Goal: Task Accomplishment & Management: Manage account settings

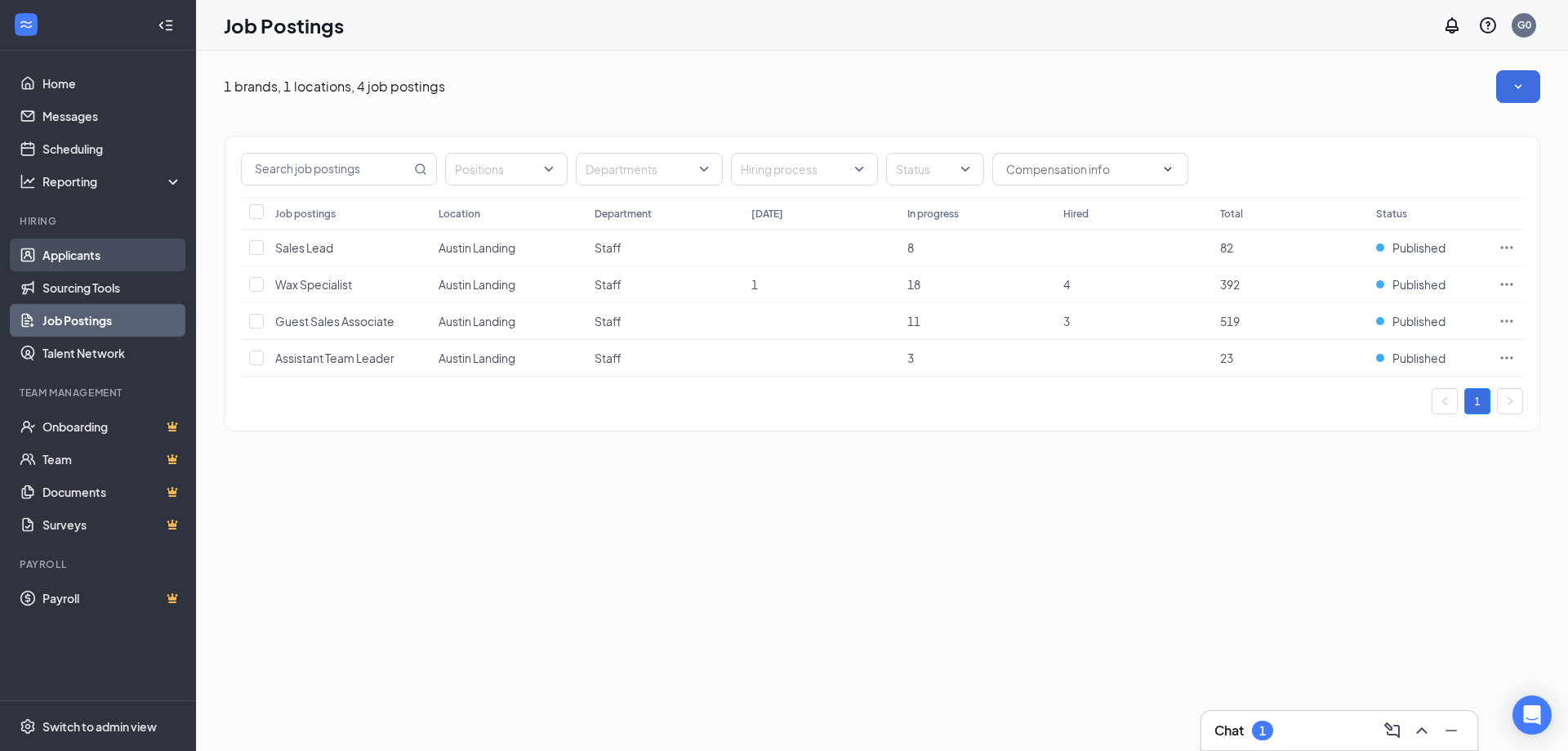
click at [101, 252] on link "Applicants" at bounding box center [112, 255] width 139 height 33
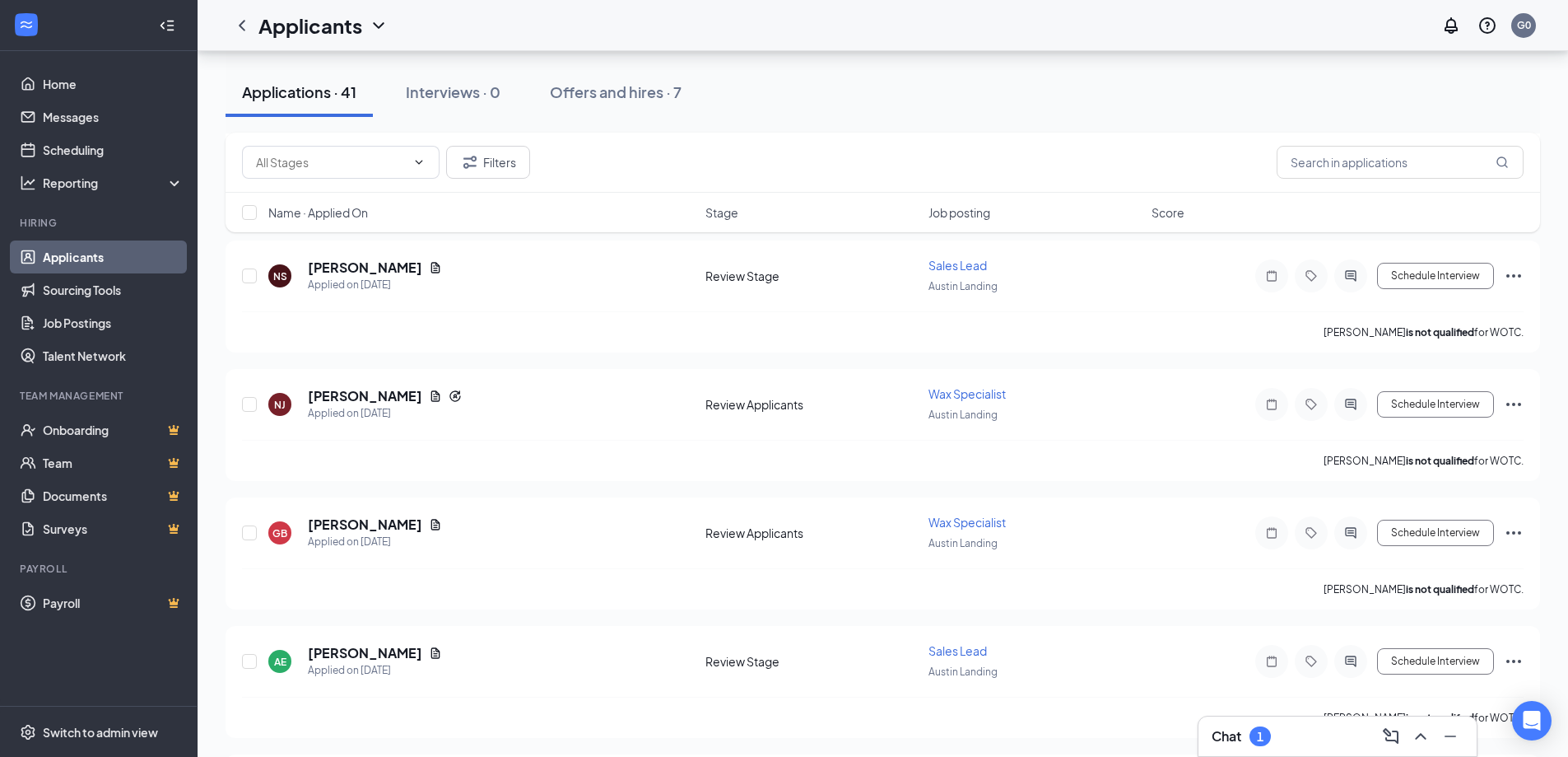
scroll to position [576, 0]
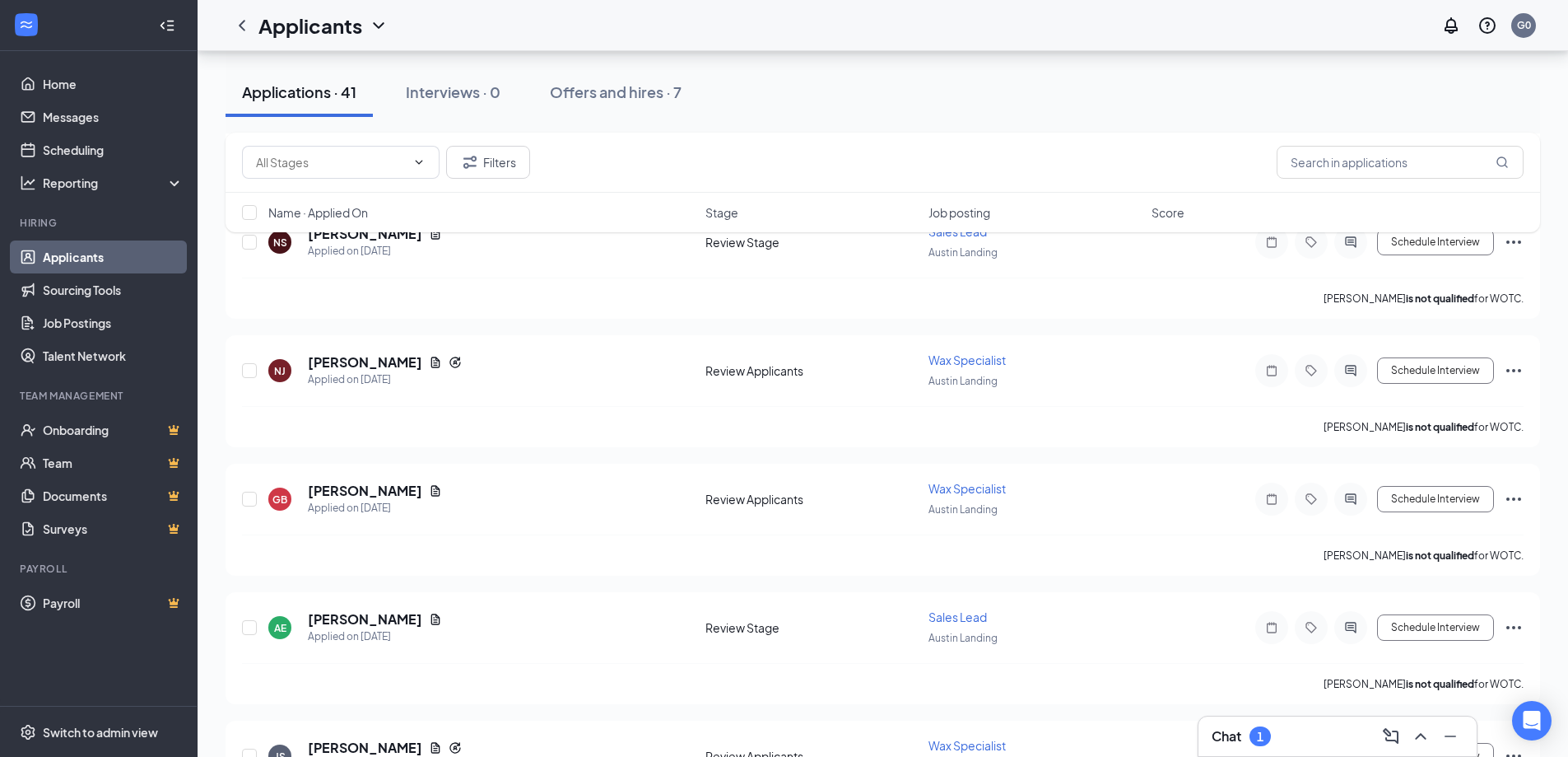
click at [1300, 730] on div "Chat 1" at bounding box center [1337, 736] width 252 height 26
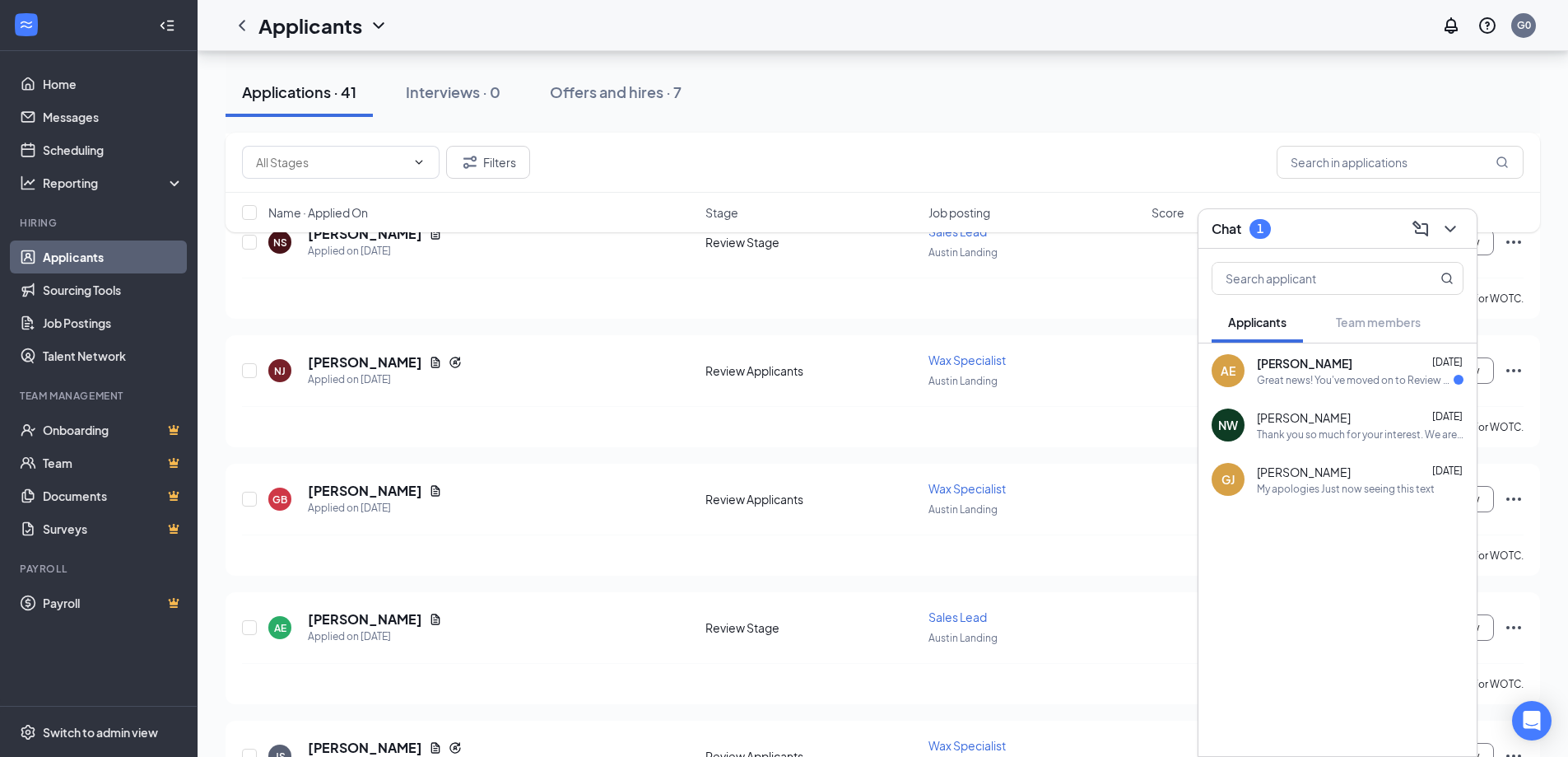
click at [1328, 496] on div "[PERSON_NAME] [DATE] My apologies Just now seeing this text" at bounding box center [1337, 479] width 278 height 54
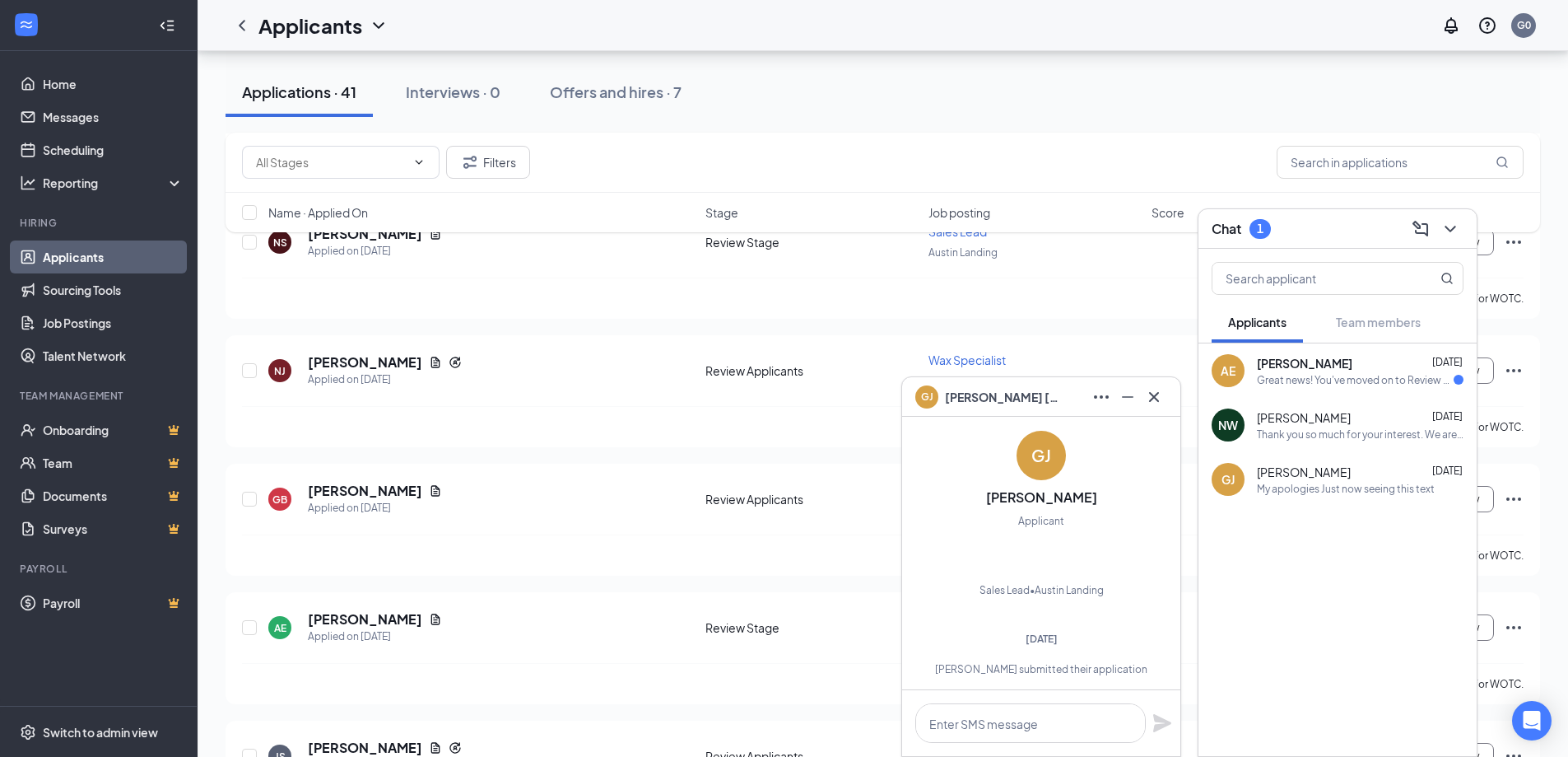
scroll to position [-528, 0]
click at [1145, 399] on icon "Cross" at bounding box center [1154, 396] width 20 height 20
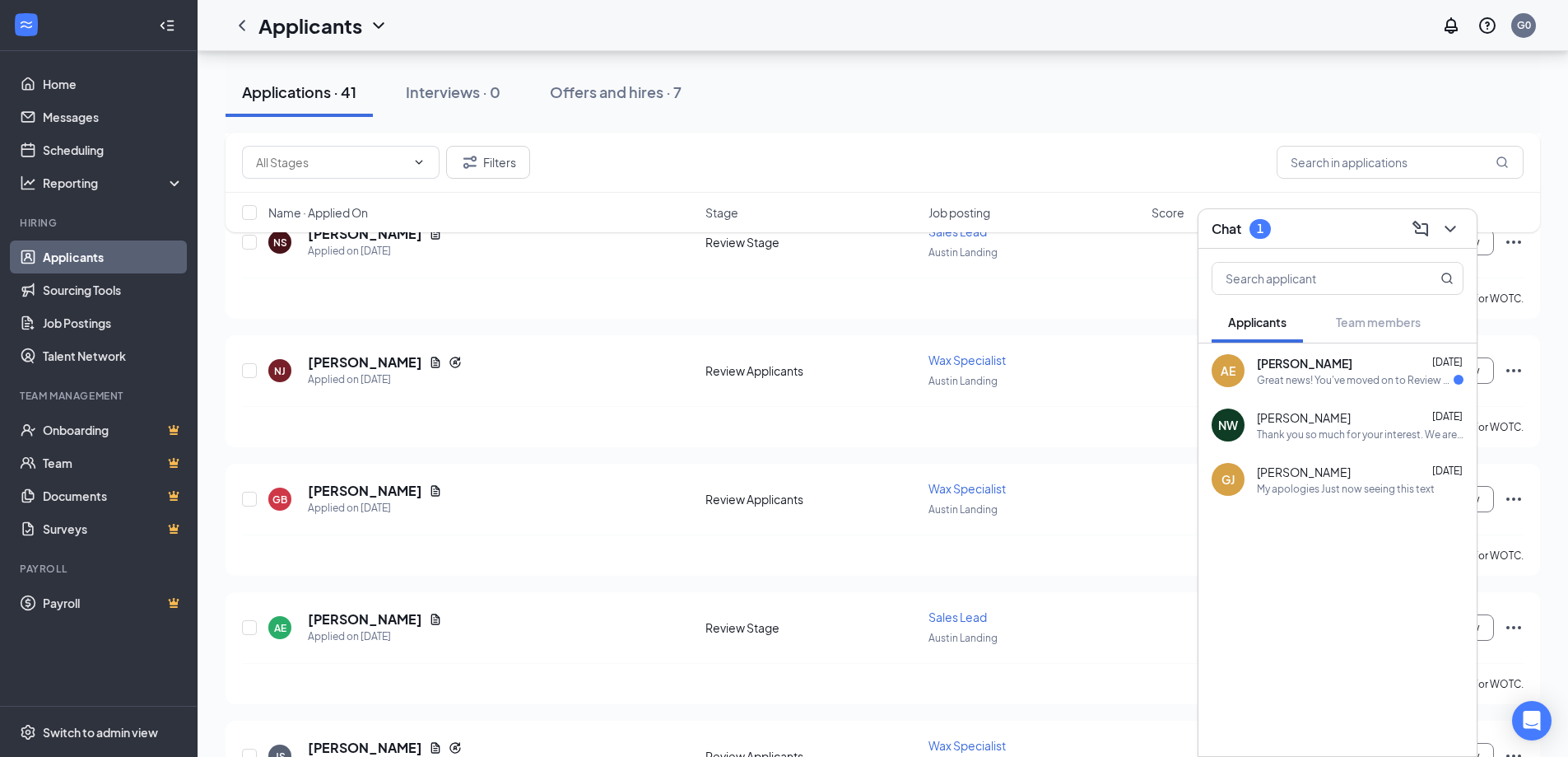
click at [1371, 375] on div "Great news! You've moved on to Review Applicants, the next stage of the applica…" at bounding box center [1354, 380] width 196 height 14
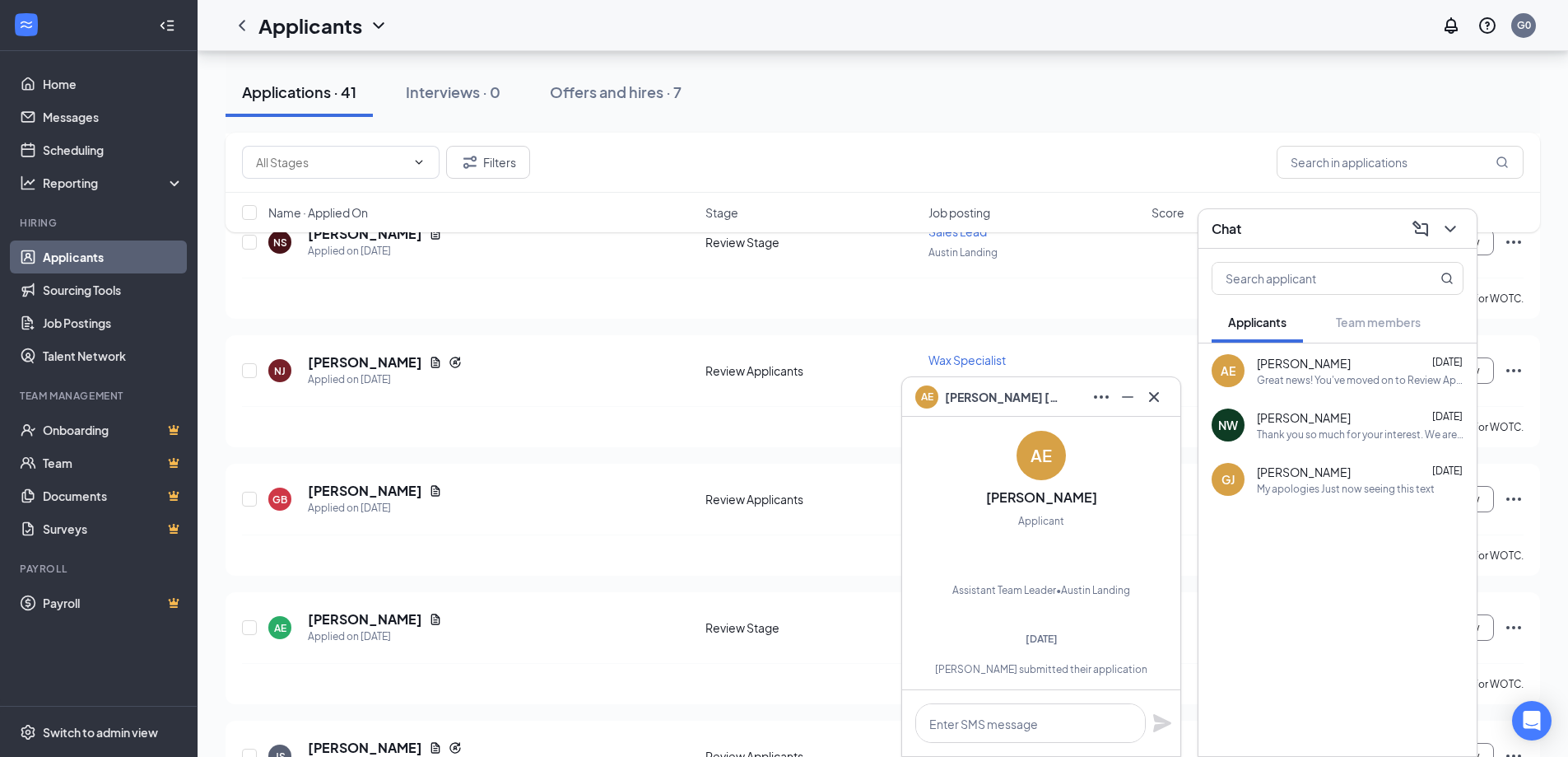
scroll to position [-715, 0]
click at [1156, 397] on icon "Cross" at bounding box center [1154, 396] width 20 height 20
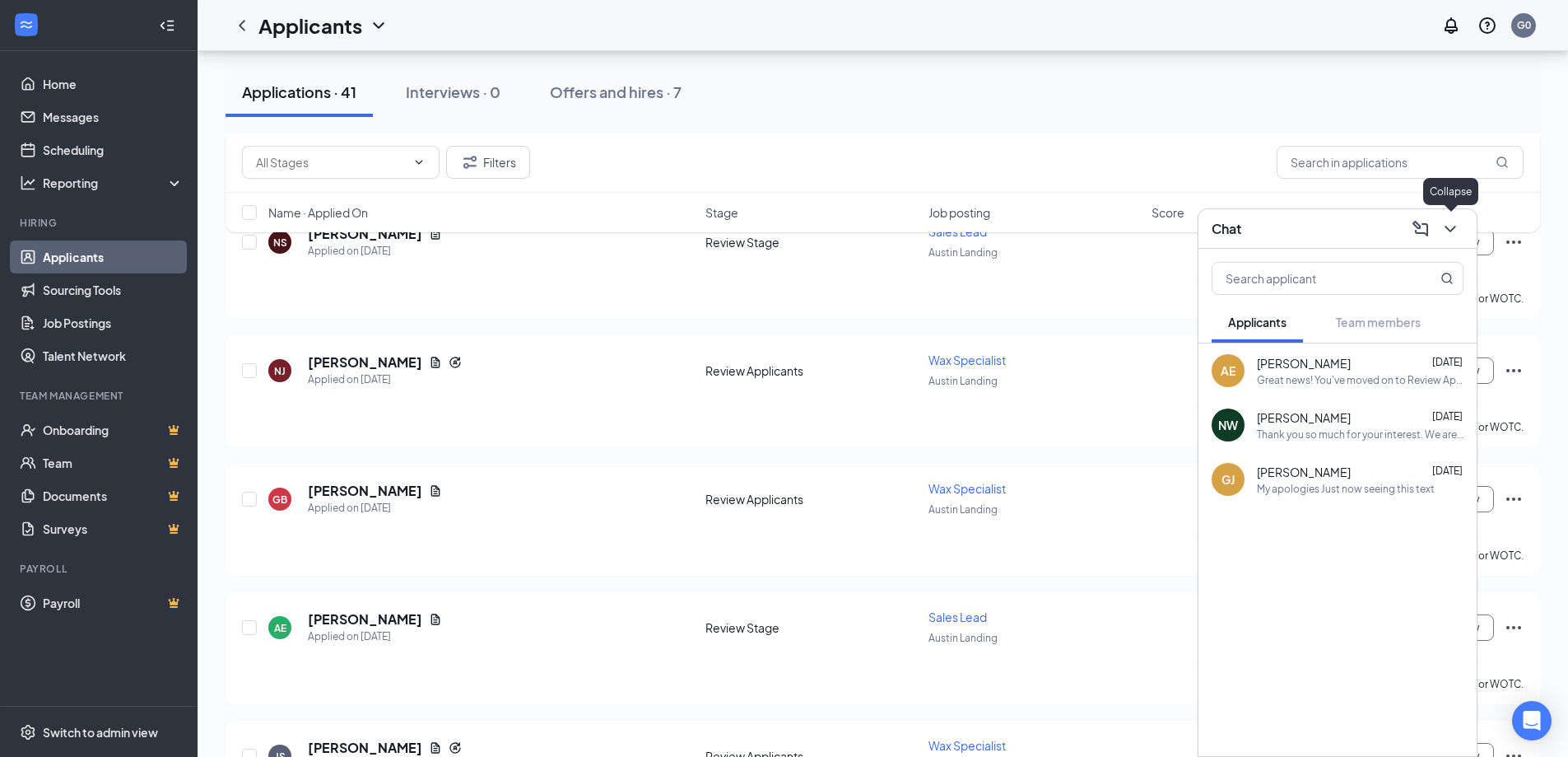
click at [1455, 226] on icon "ChevronDown" at bounding box center [1449, 229] width 10 height 7
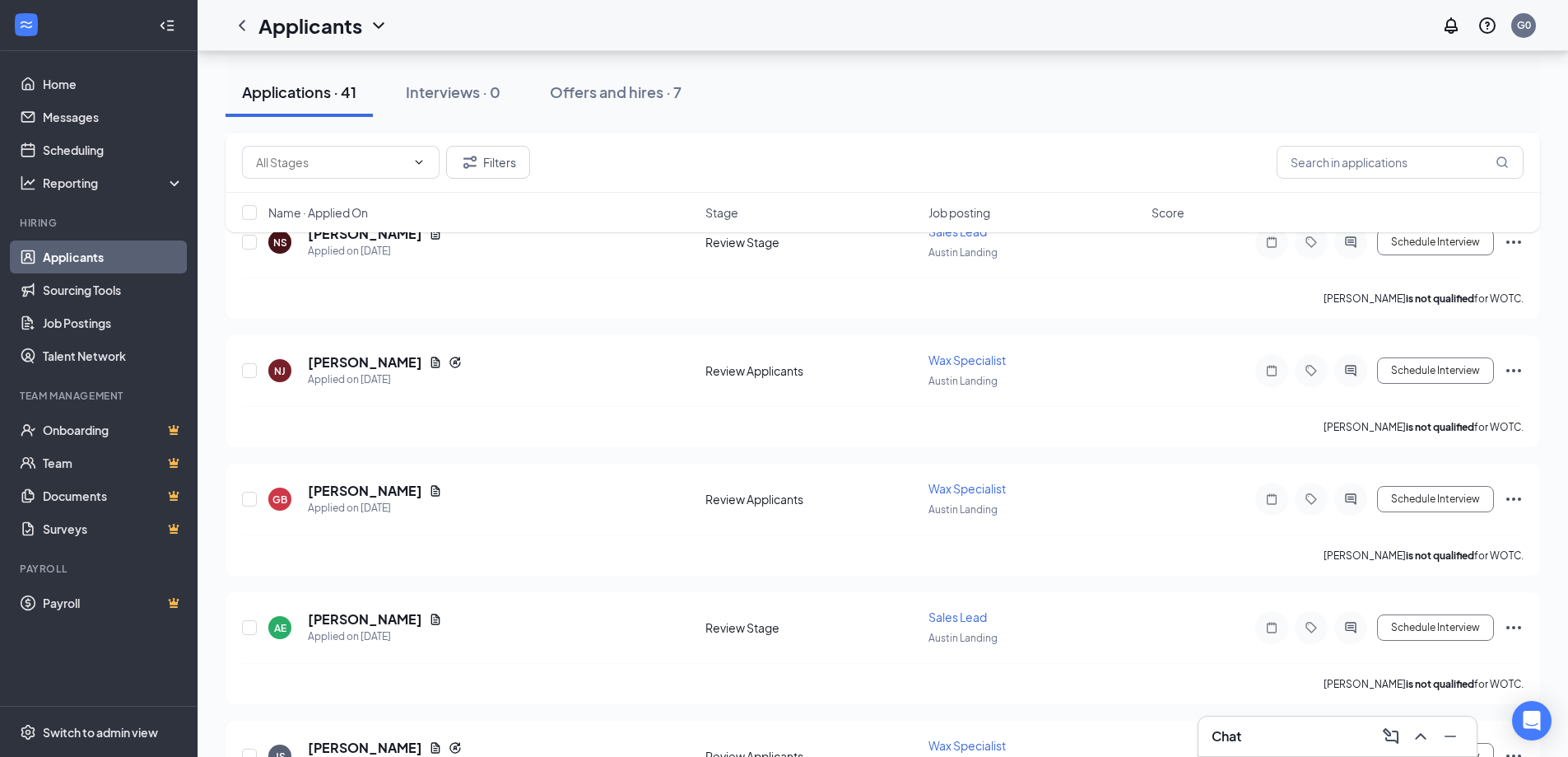
click at [1304, 745] on div "Chat" at bounding box center [1337, 736] width 252 height 26
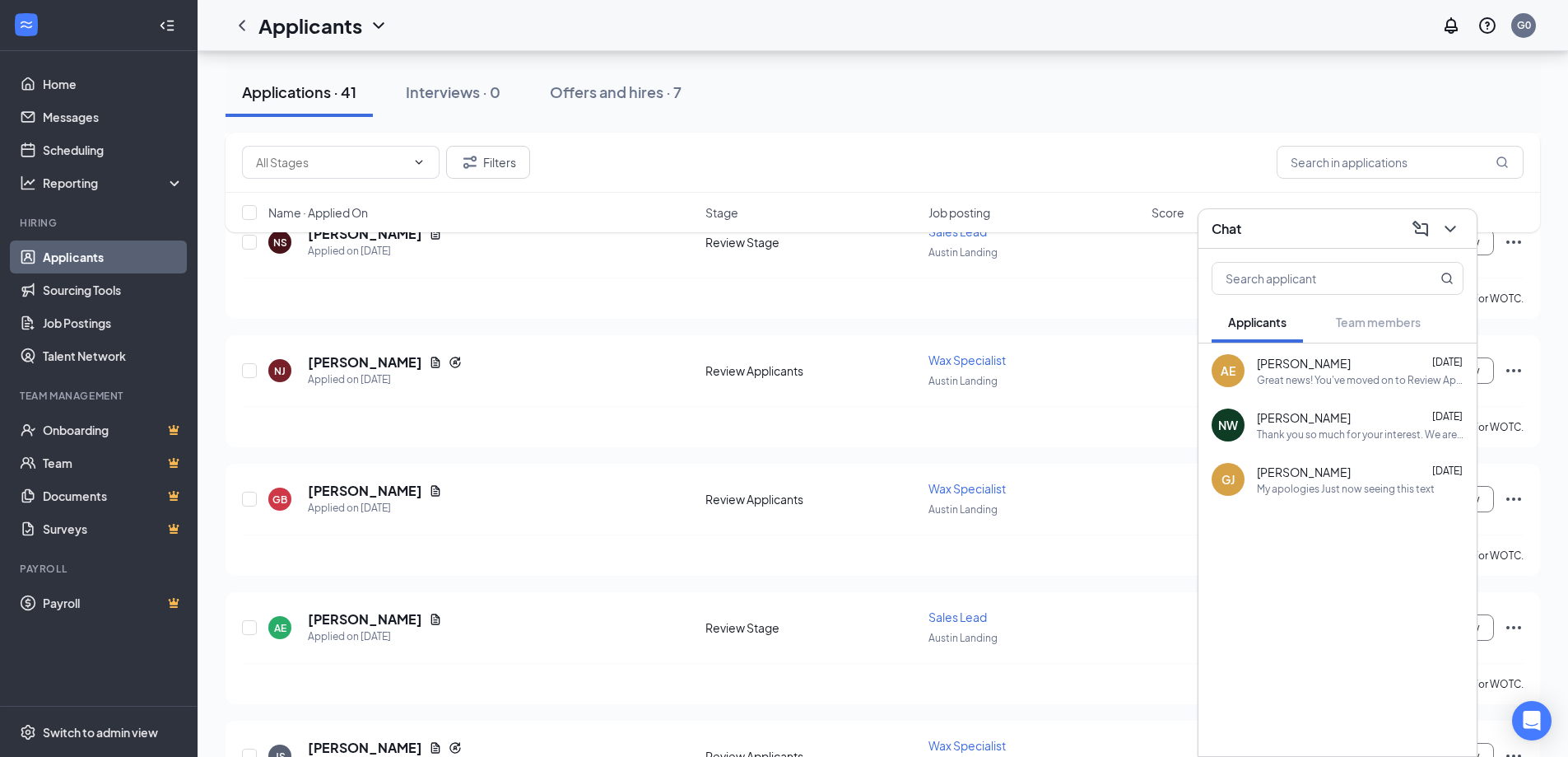
click at [1332, 234] on div "Chat" at bounding box center [1337, 228] width 252 height 25
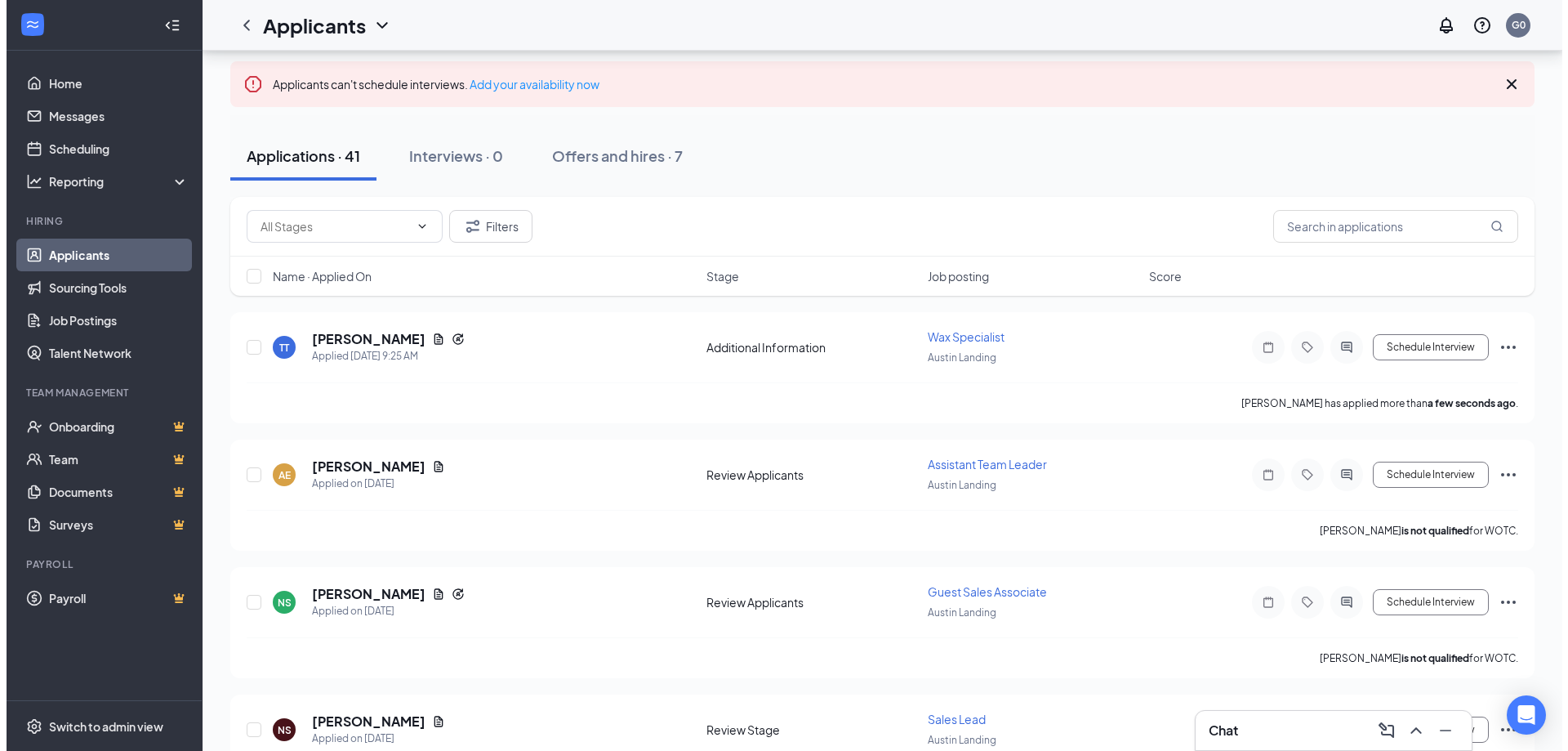
scroll to position [81, 0]
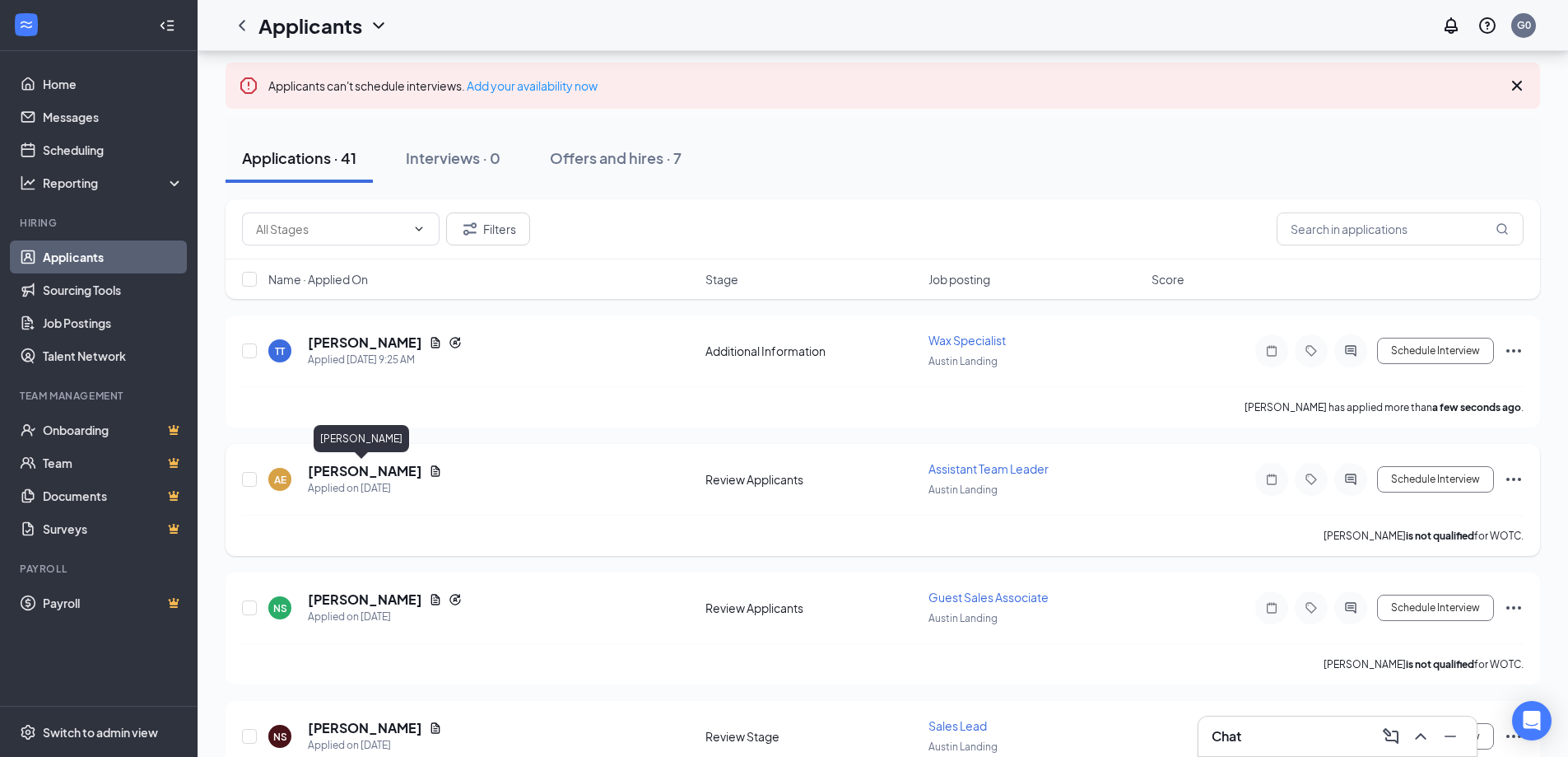
click at [359, 470] on h5 "[PERSON_NAME]" at bounding box center [365, 471] width 114 height 18
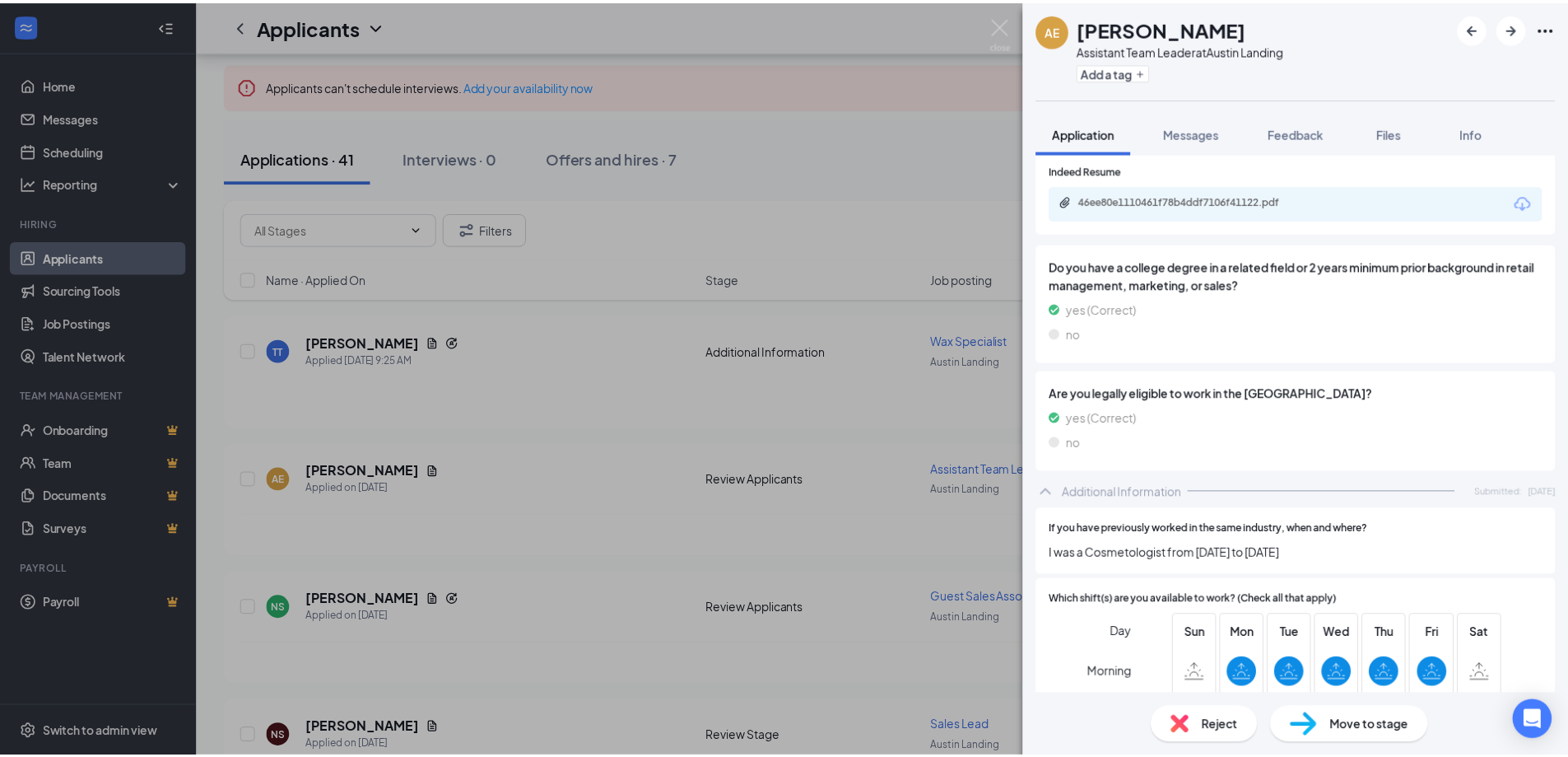
scroll to position [147, 0]
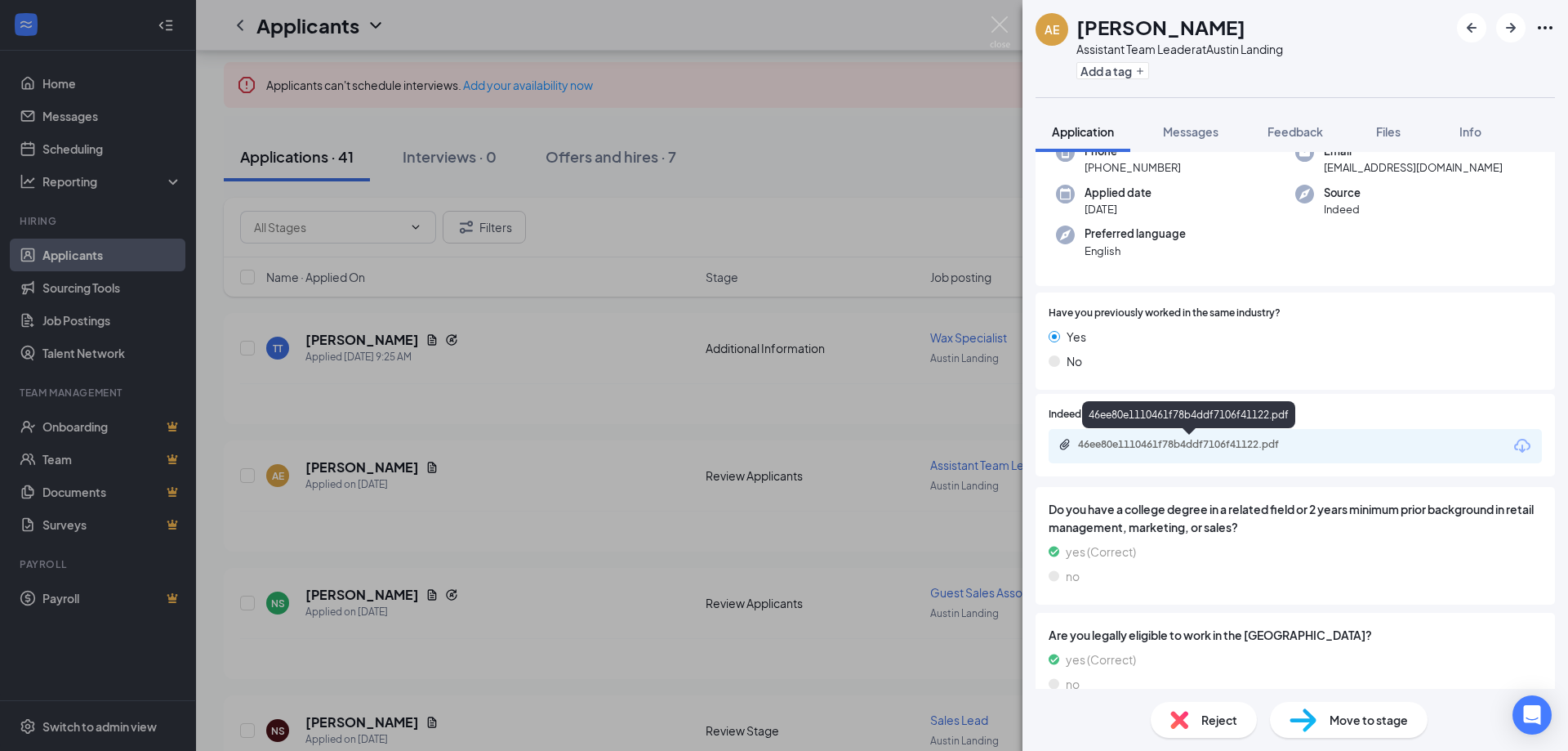
click at [1129, 449] on div "46ee80e1110461f78b4ddf7106f41122.pdf" at bounding box center [1192, 444] width 229 height 13
click at [928, 214] on div "AE [PERSON_NAME] Assistant Team Leader at [GEOGRAPHIC_DATA] Add a tag Applicati…" at bounding box center [784, 375] width 1568 height 751
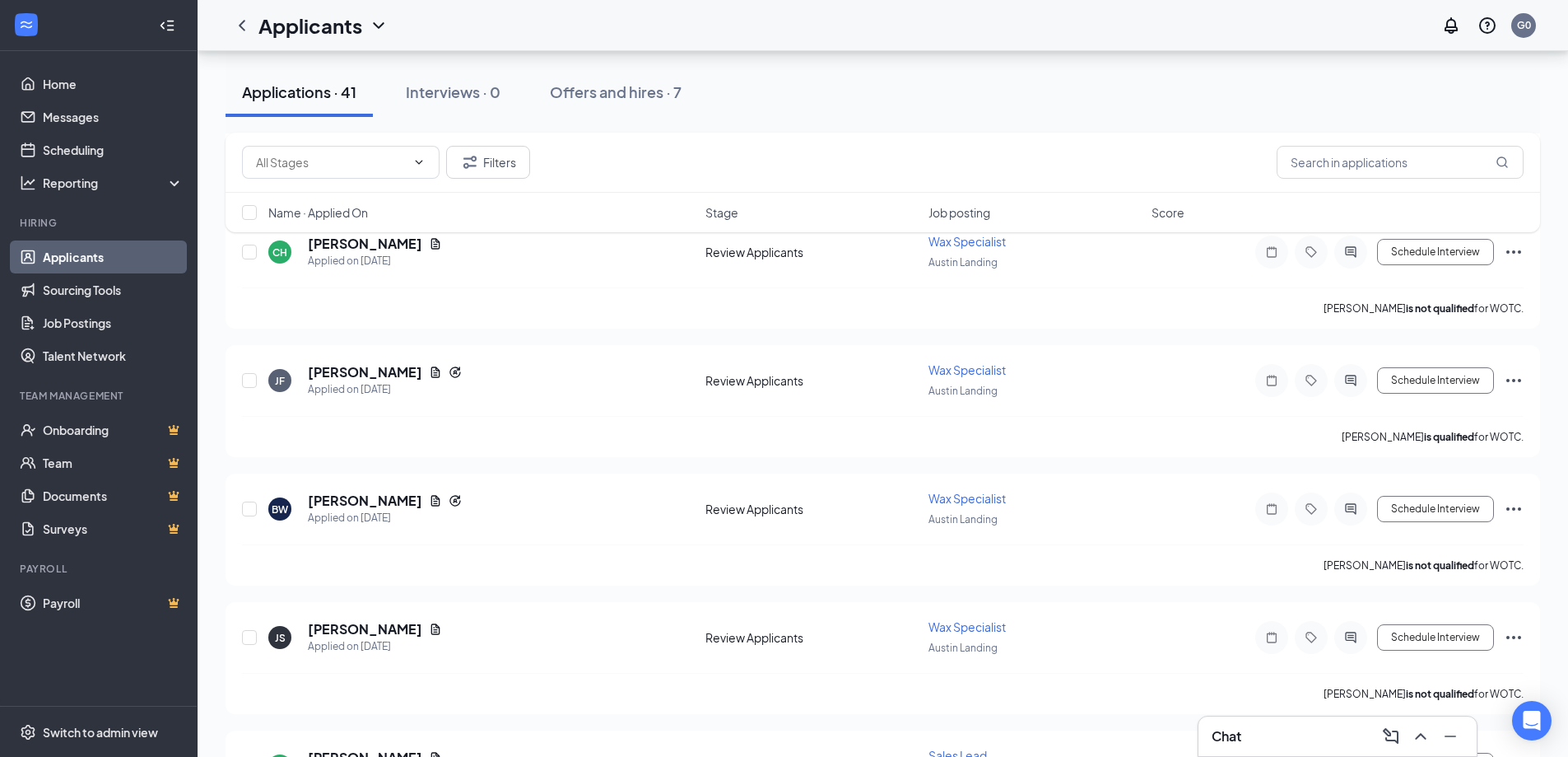
scroll to position [2853, 0]
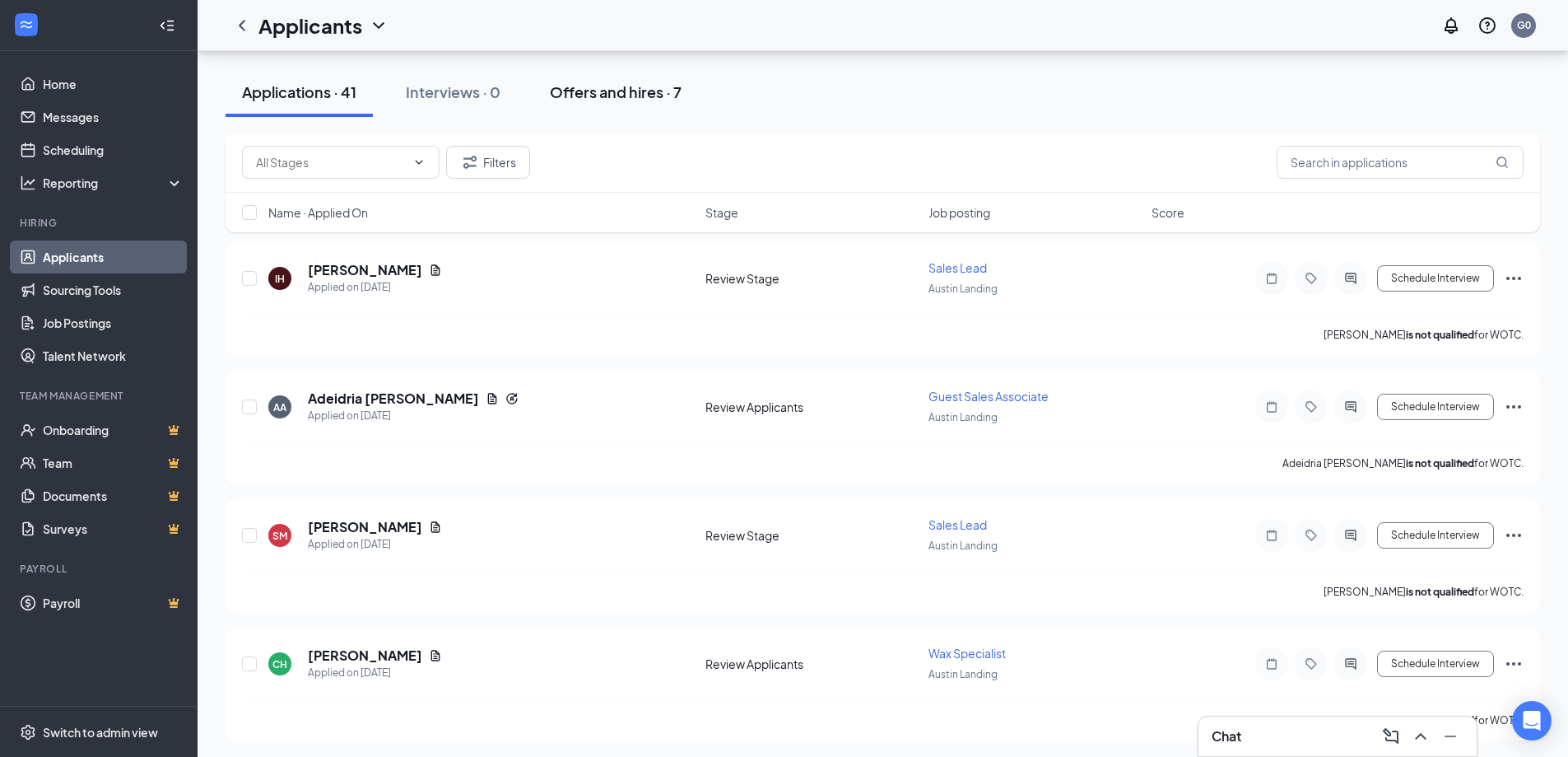
click at [631, 90] on div "Offers and hires · 7" at bounding box center [615, 92] width 132 height 21
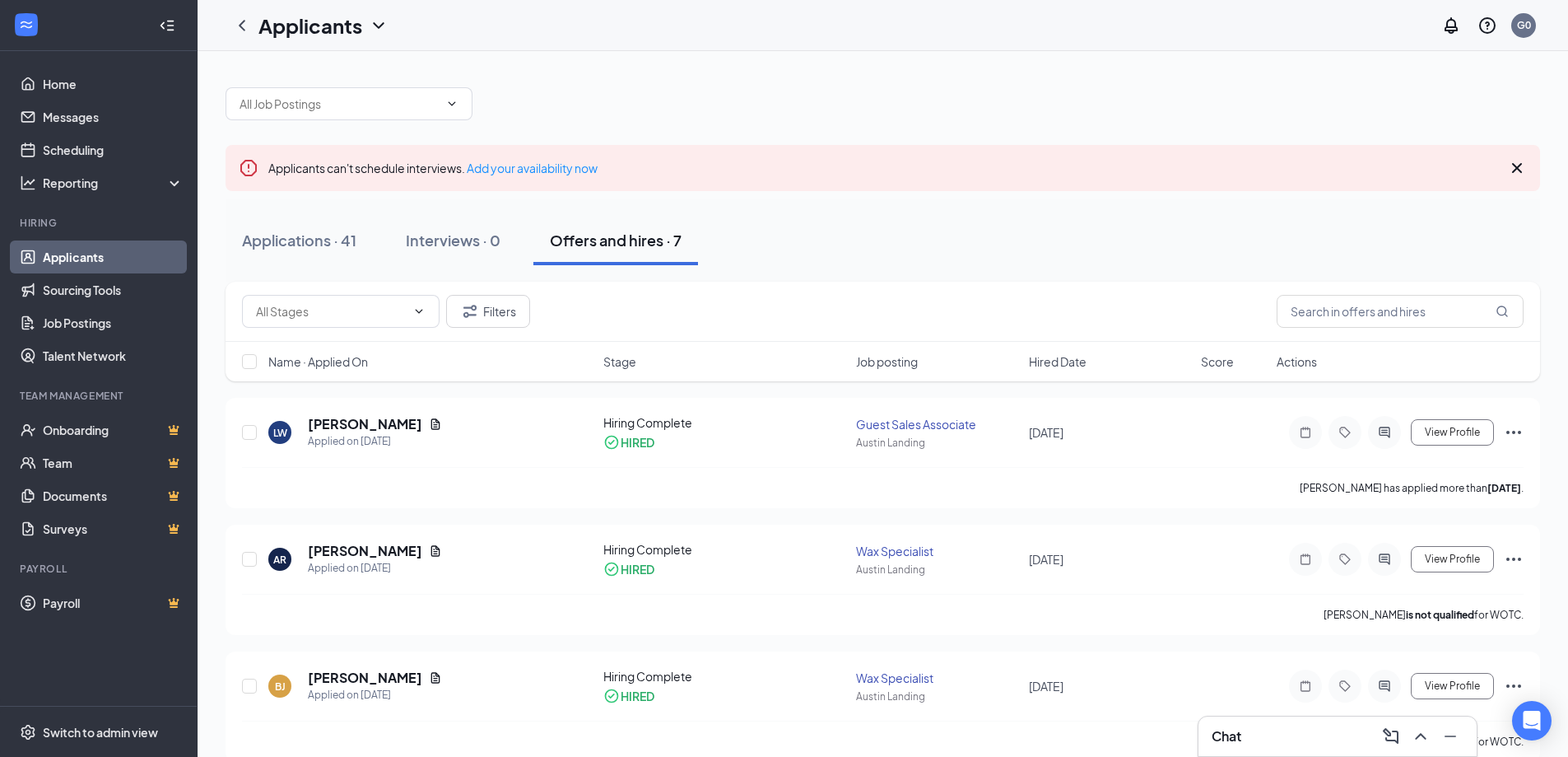
click at [109, 251] on link "Applicants" at bounding box center [113, 257] width 140 height 33
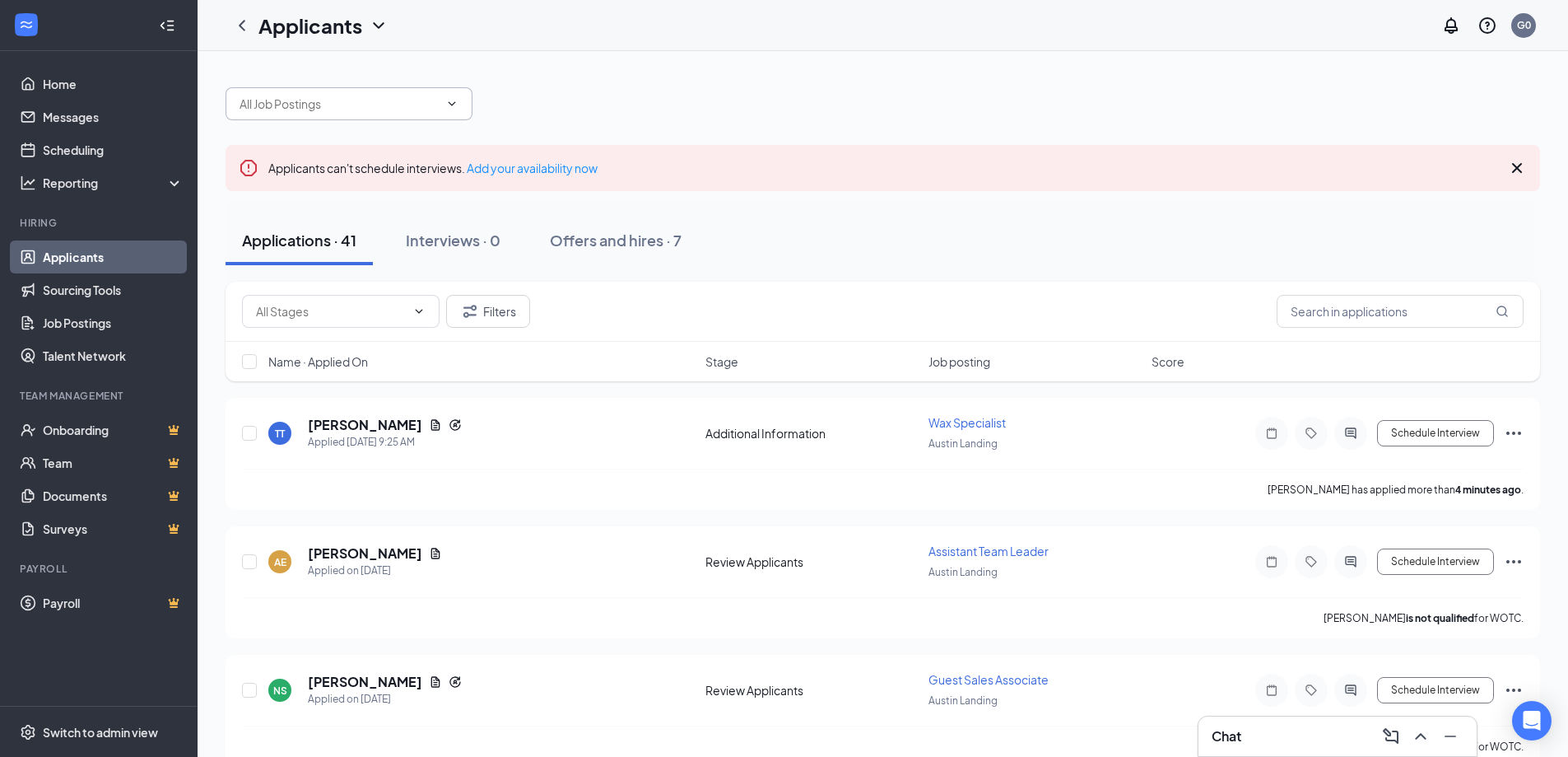
click at [443, 102] on span at bounding box center [450, 103] width 17 height 13
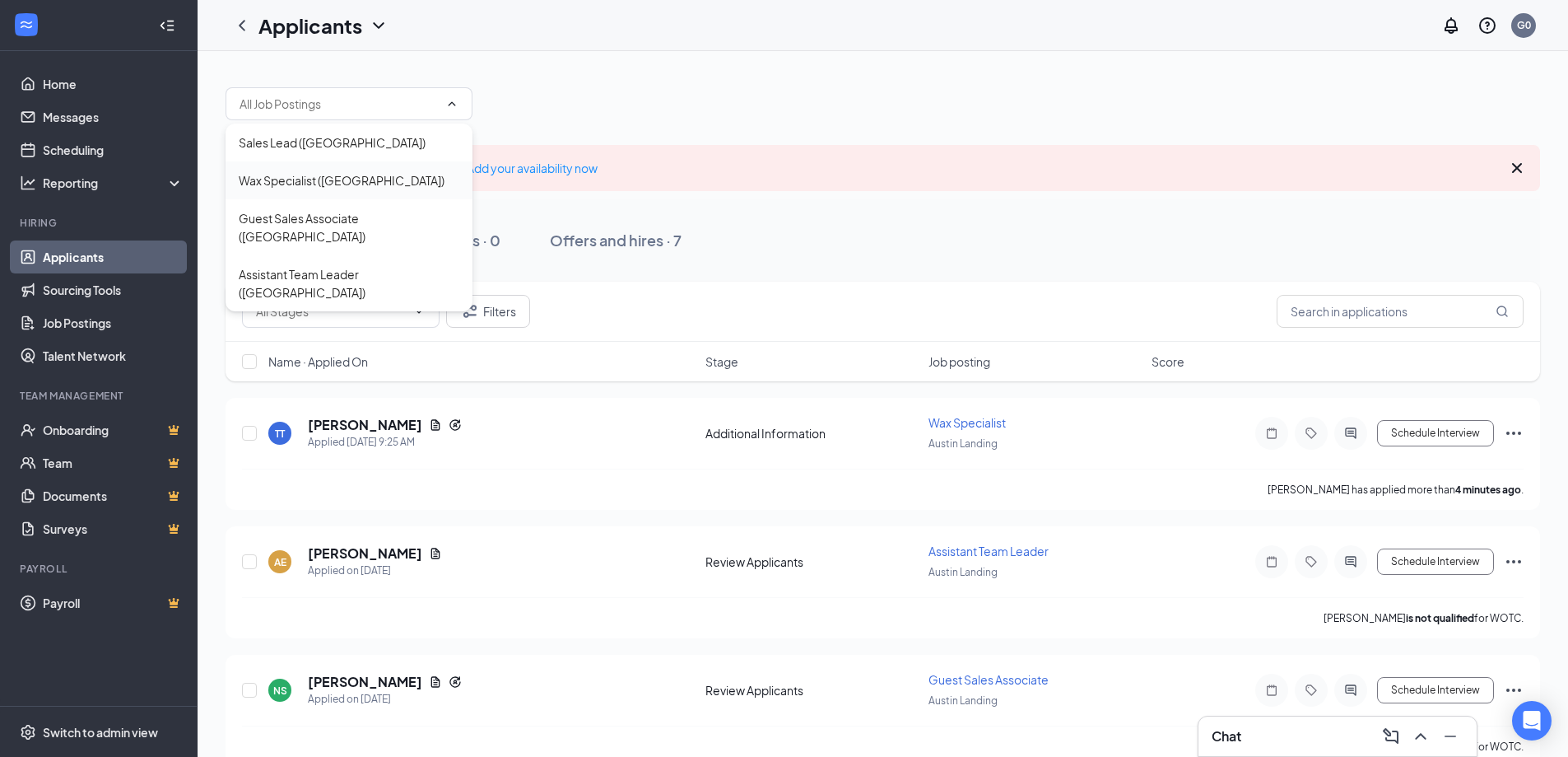
click at [341, 182] on div "Wax Specialist ([GEOGRAPHIC_DATA])" at bounding box center [342, 180] width 206 height 18
type input "Wax Specialist ([GEOGRAPHIC_DATA])"
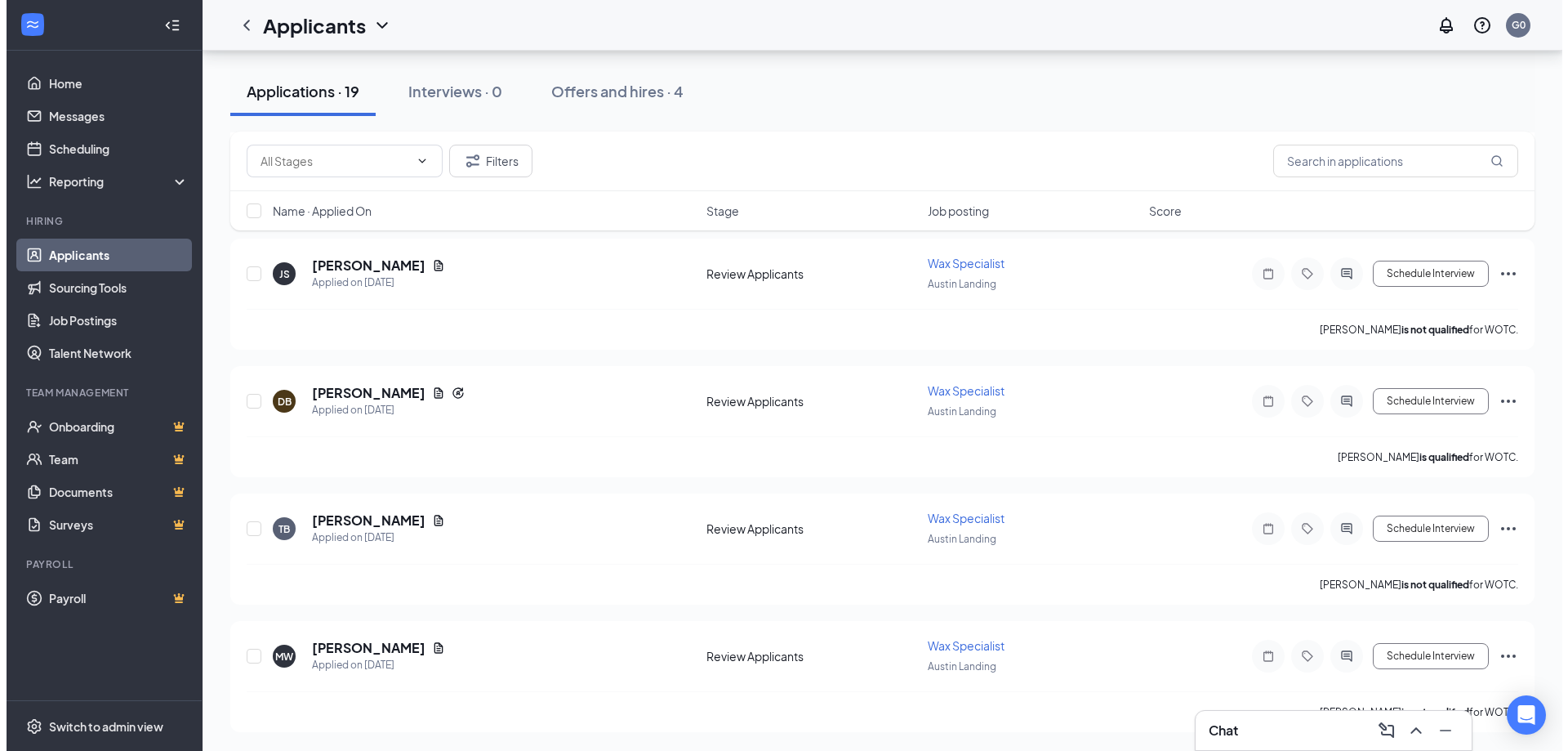
scroll to position [2101, 0]
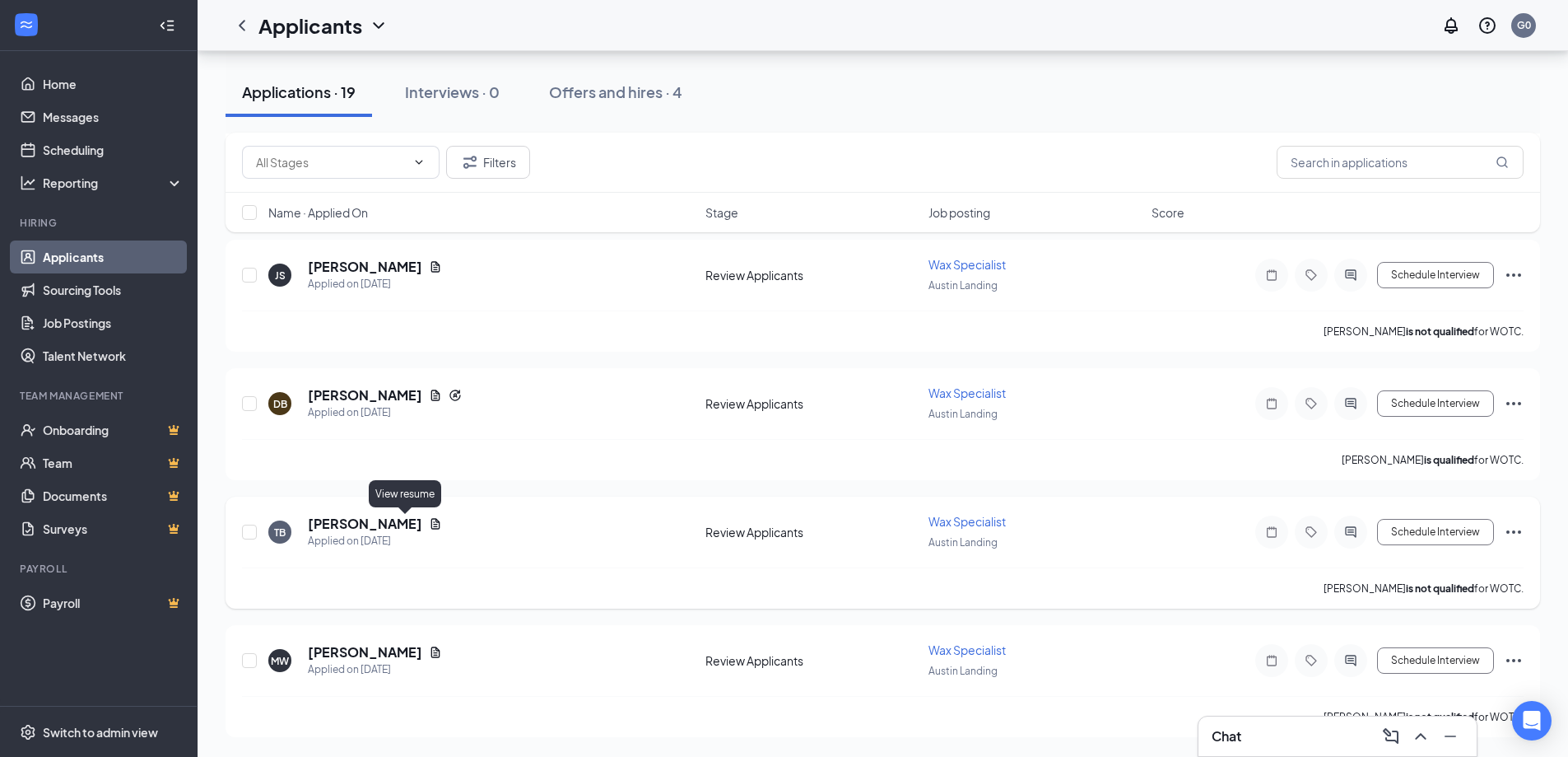
click at [428, 521] on icon "Document" at bounding box center [435, 523] width 13 height 13
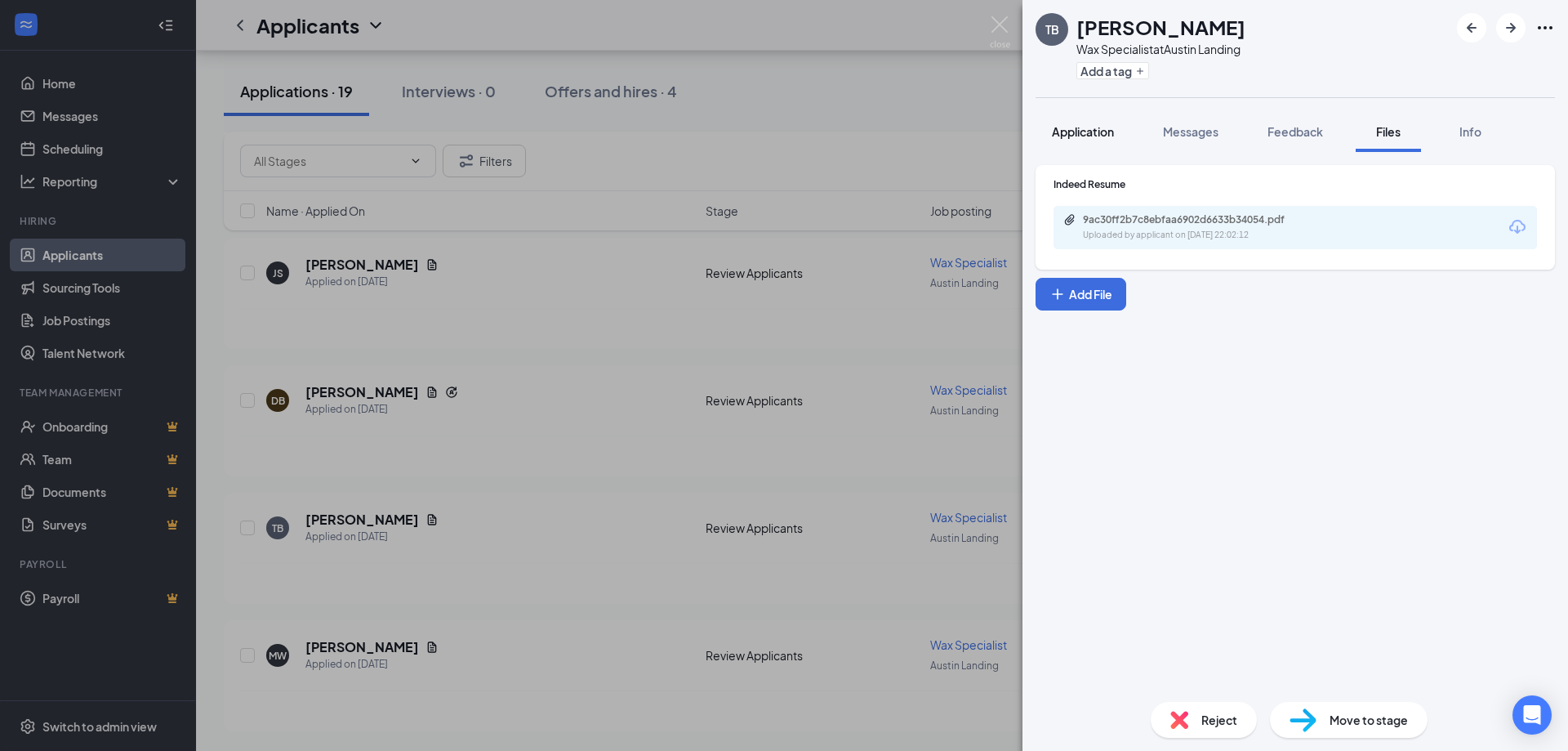
click at [1087, 131] on span "Application" at bounding box center [1083, 131] width 62 height 15
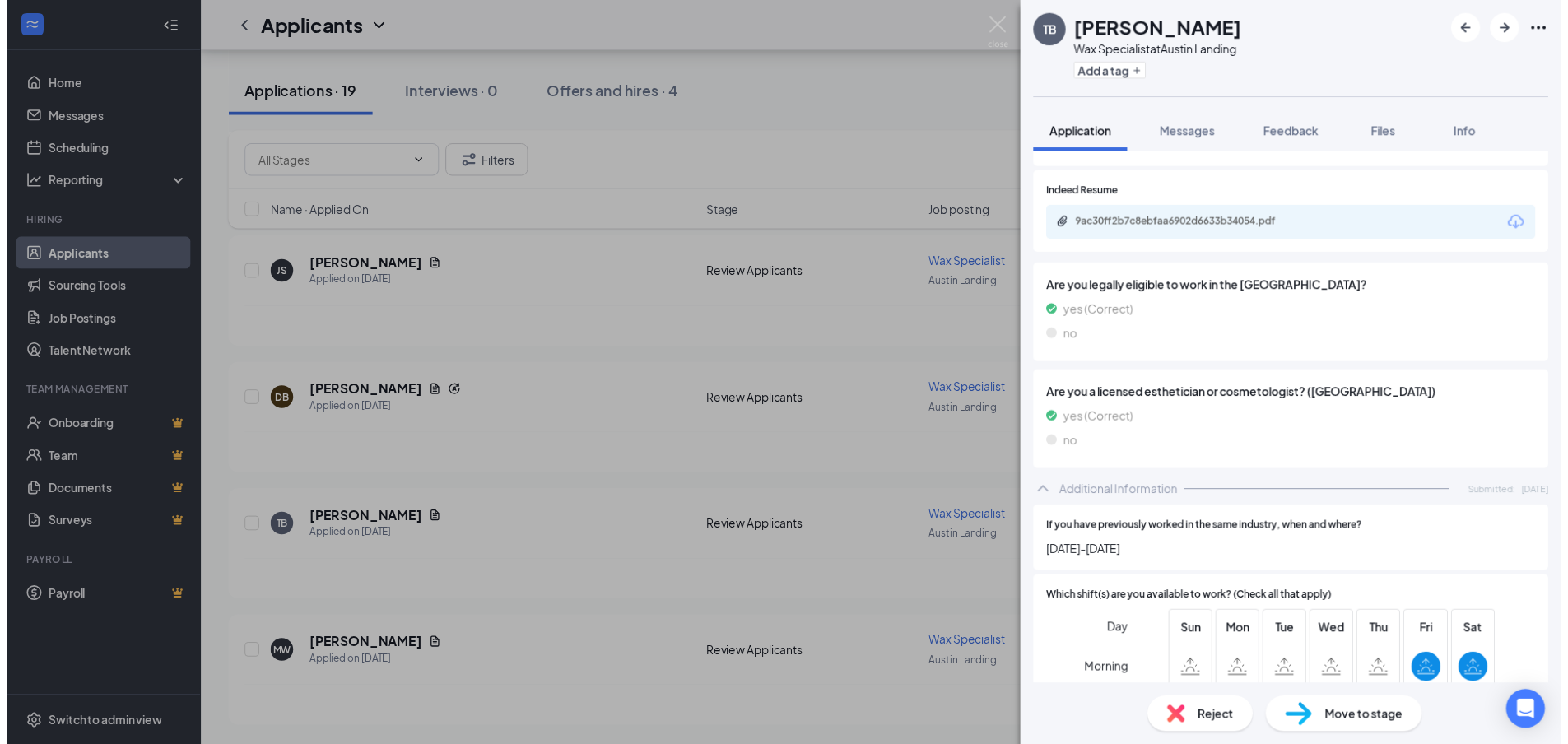
scroll to position [494, 0]
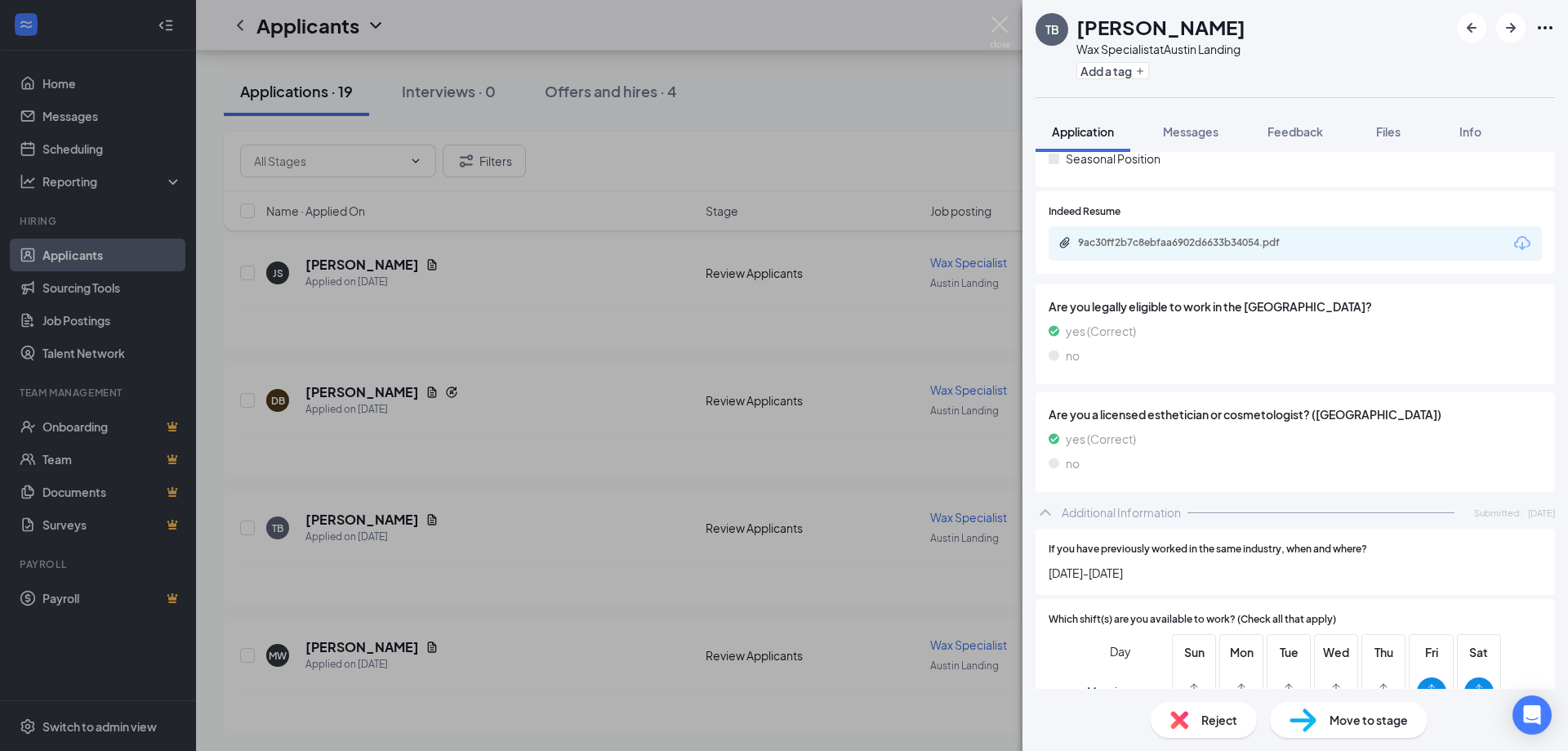
click at [883, 150] on div "TB [PERSON_NAME] Wax Specialist at [GEOGRAPHIC_DATA] Add a tag Application Mess…" at bounding box center [784, 375] width 1568 height 751
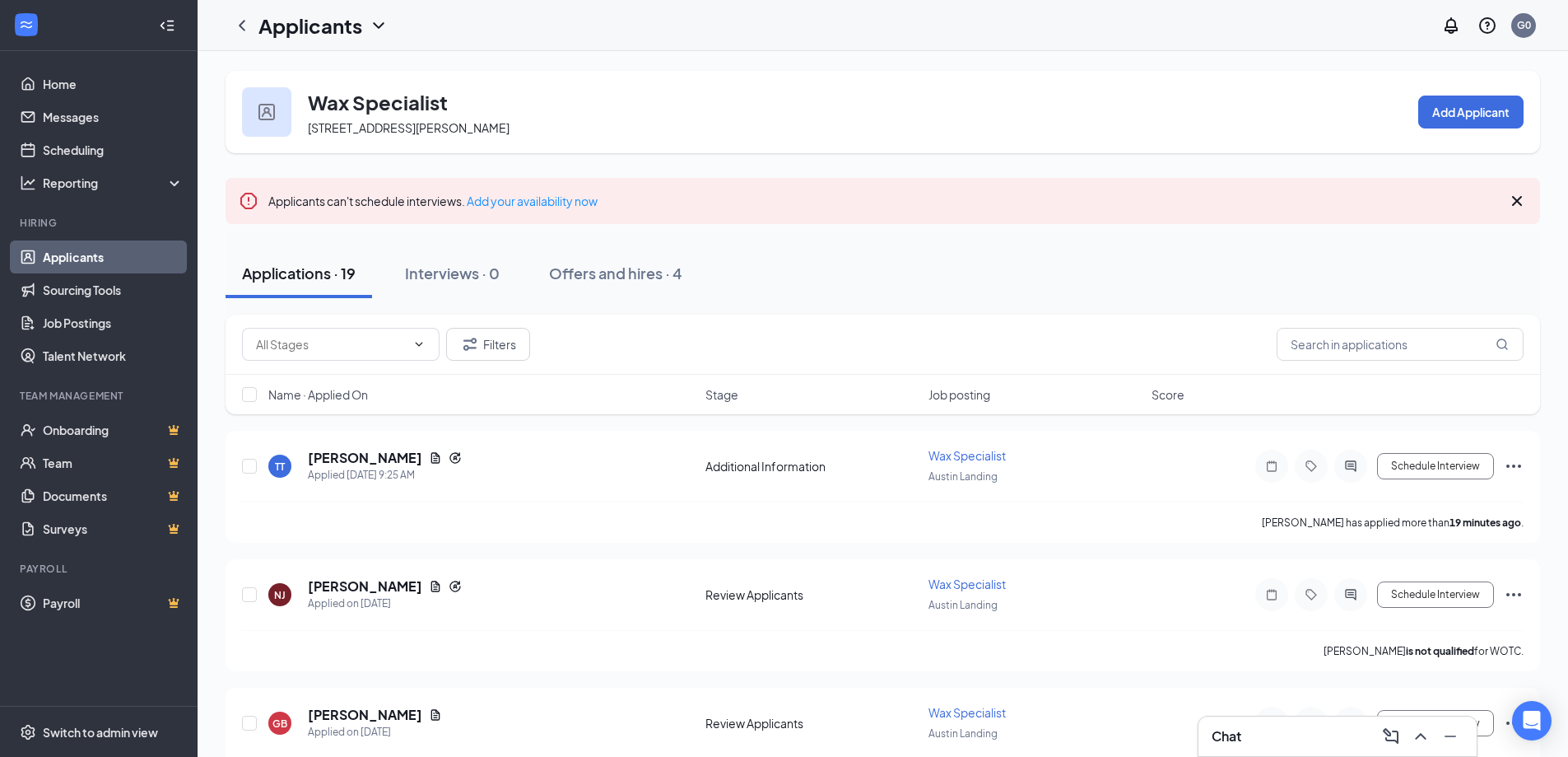
click at [377, 28] on icon "ChevronDown" at bounding box center [379, 25] width 20 height 20
click at [305, 272] on div "Applications · 19" at bounding box center [298, 273] width 113 height 21
click at [406, 331] on span at bounding box center [340, 344] width 197 height 33
click at [366, 288] on button "Applications · 19" at bounding box center [298, 273] width 147 height 50
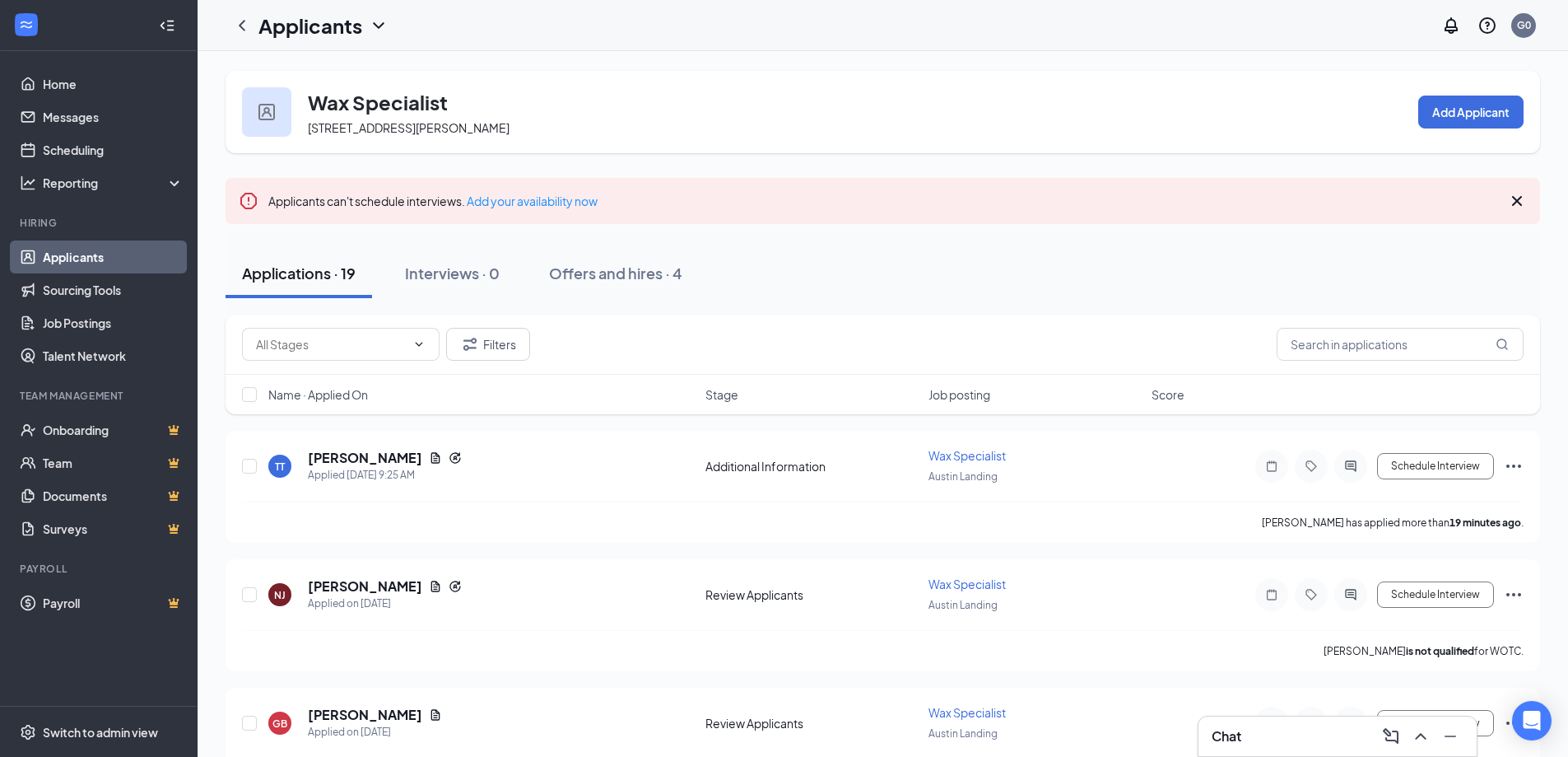
click at [119, 259] on link "Applicants" at bounding box center [113, 257] width 140 height 33
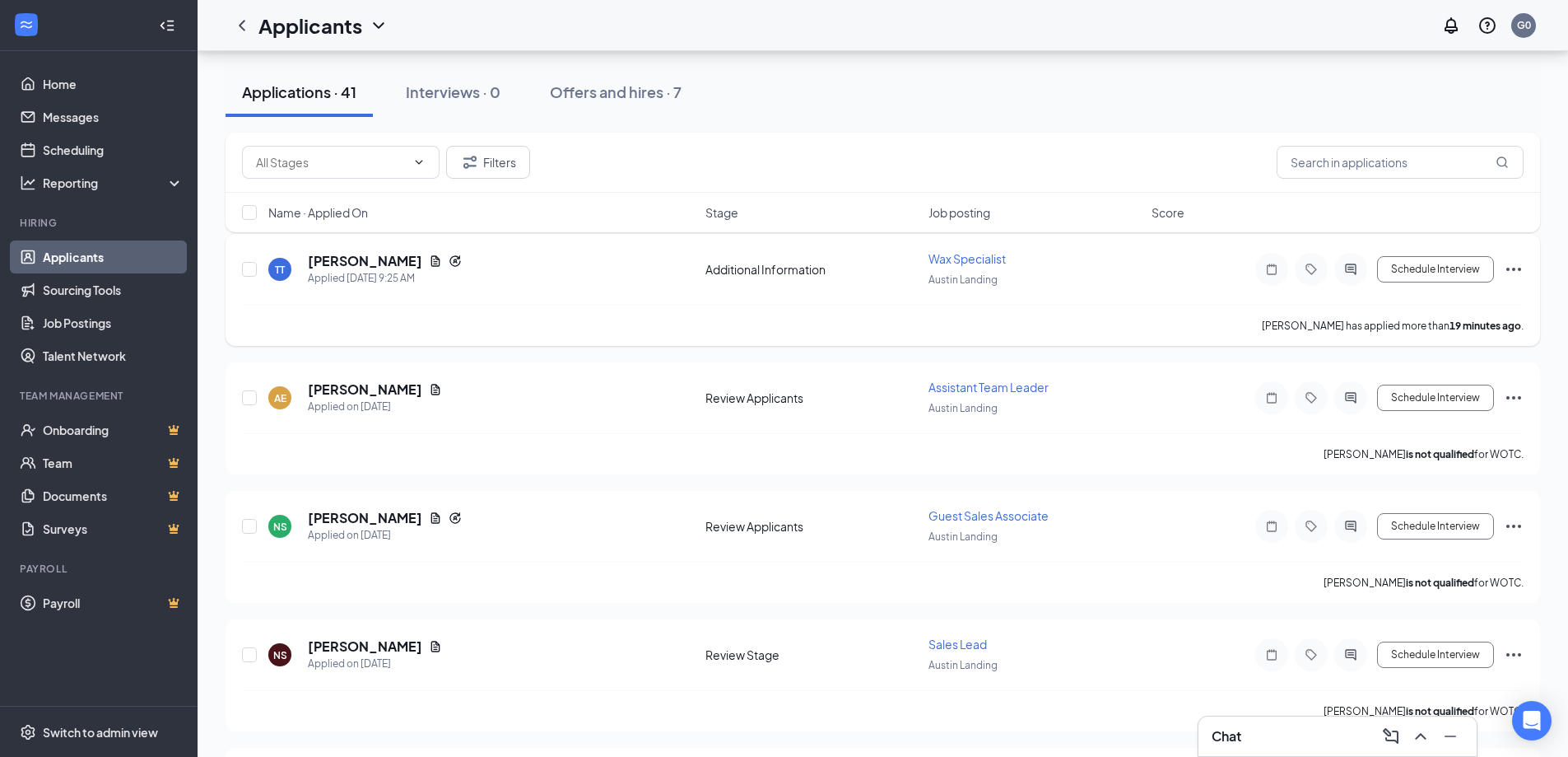
scroll to position [165, 0]
click at [1283, 737] on div "Chat" at bounding box center [1337, 736] width 252 height 26
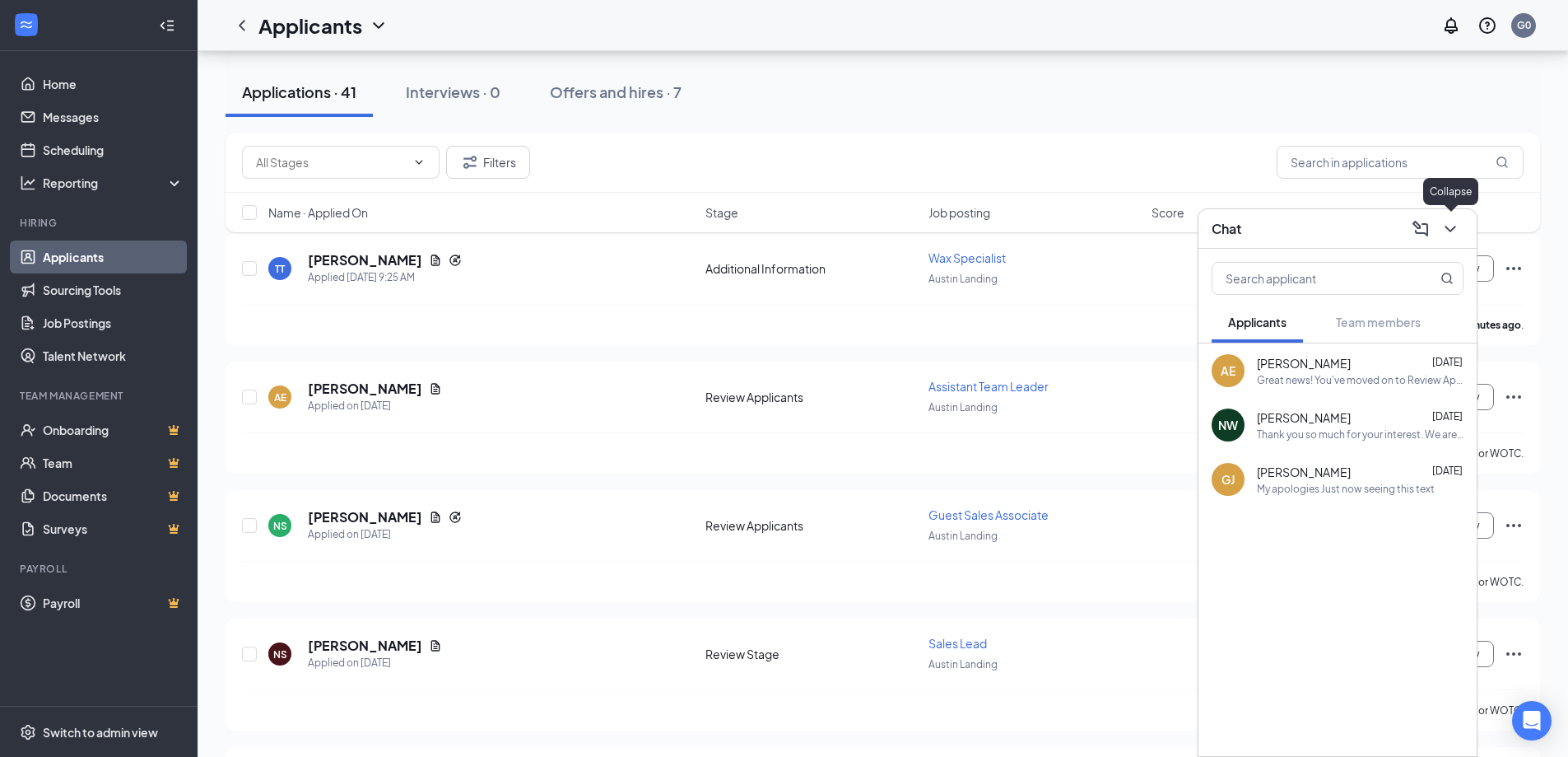
click at [1446, 231] on icon "ChevronDown" at bounding box center [1450, 229] width 20 height 20
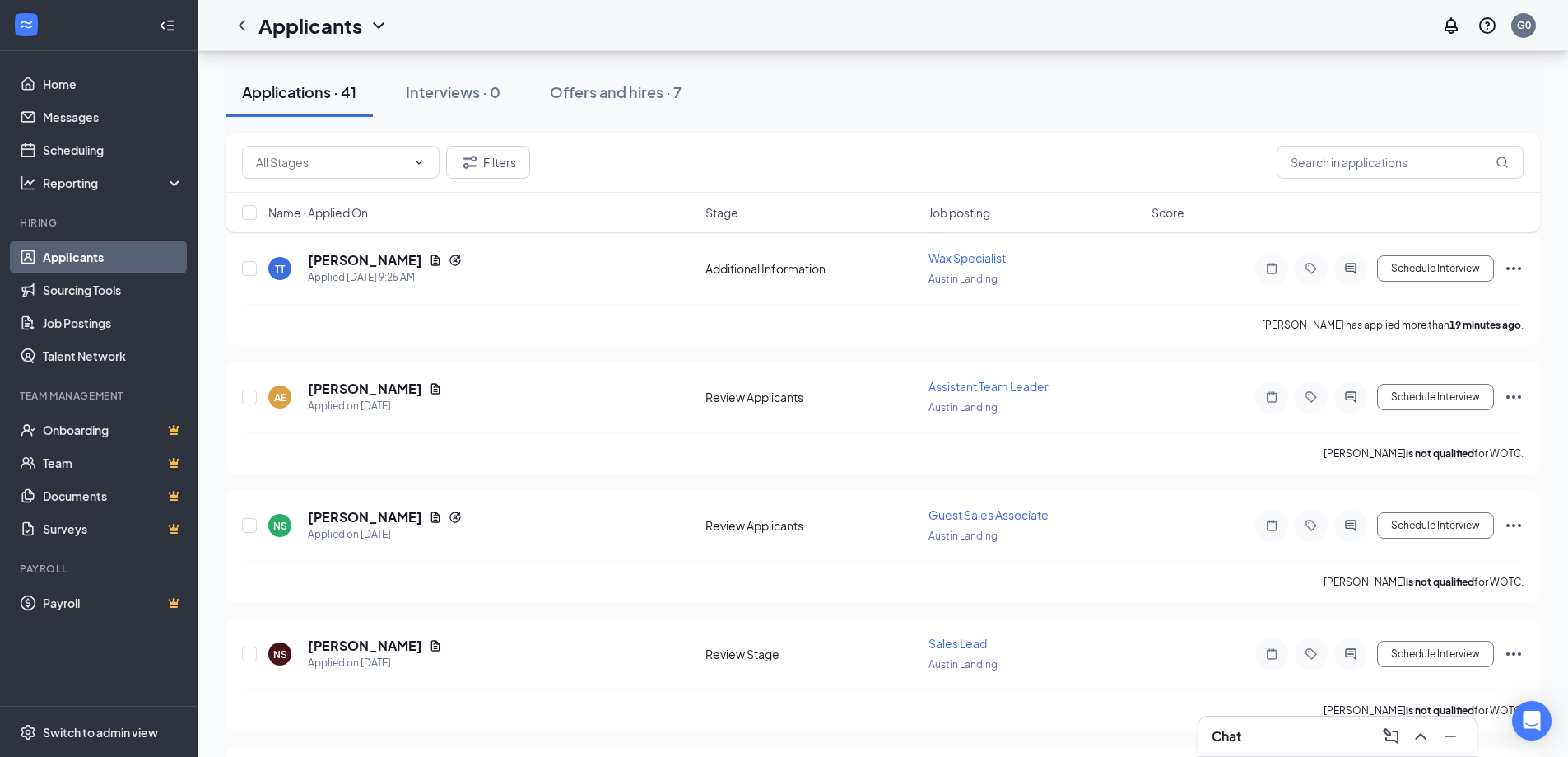
click at [1280, 740] on div "Chat" at bounding box center [1337, 736] width 252 height 26
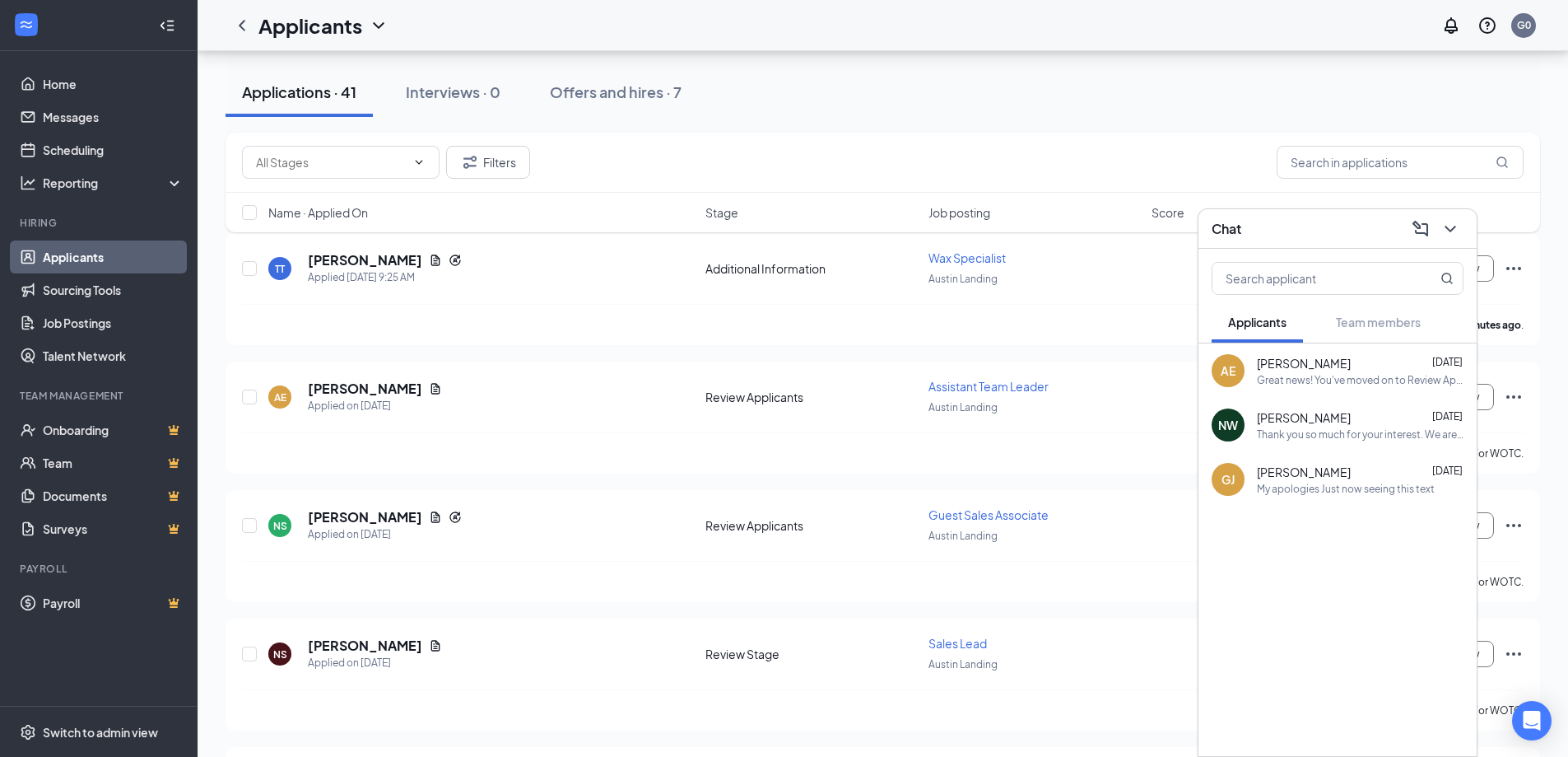
click at [1302, 381] on div "Great news! You've moved on to Review Applicants, the next stage of the applica…" at bounding box center [1359, 380] width 207 height 14
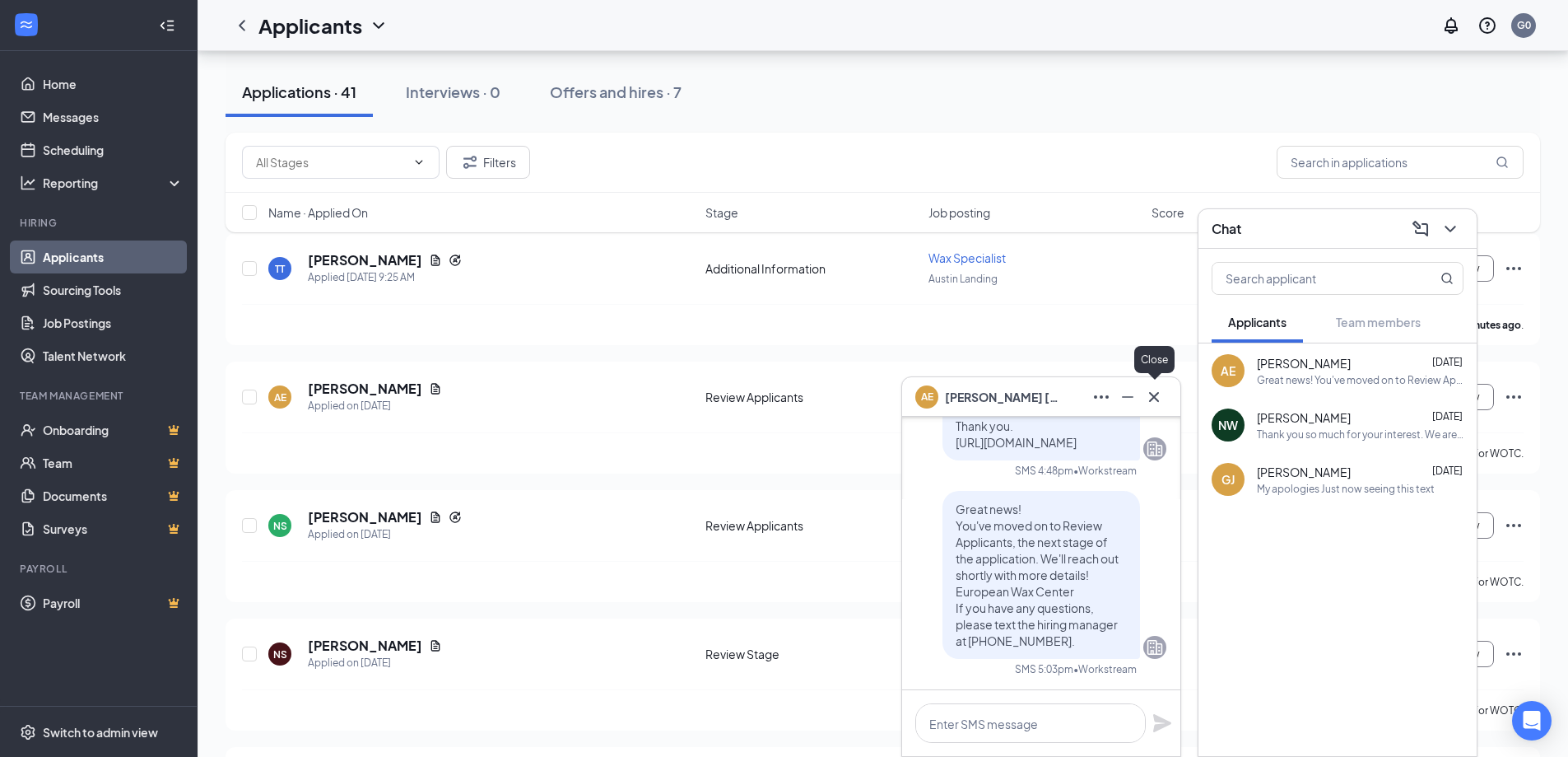
click at [1154, 393] on icon "Cross" at bounding box center [1154, 396] width 20 height 20
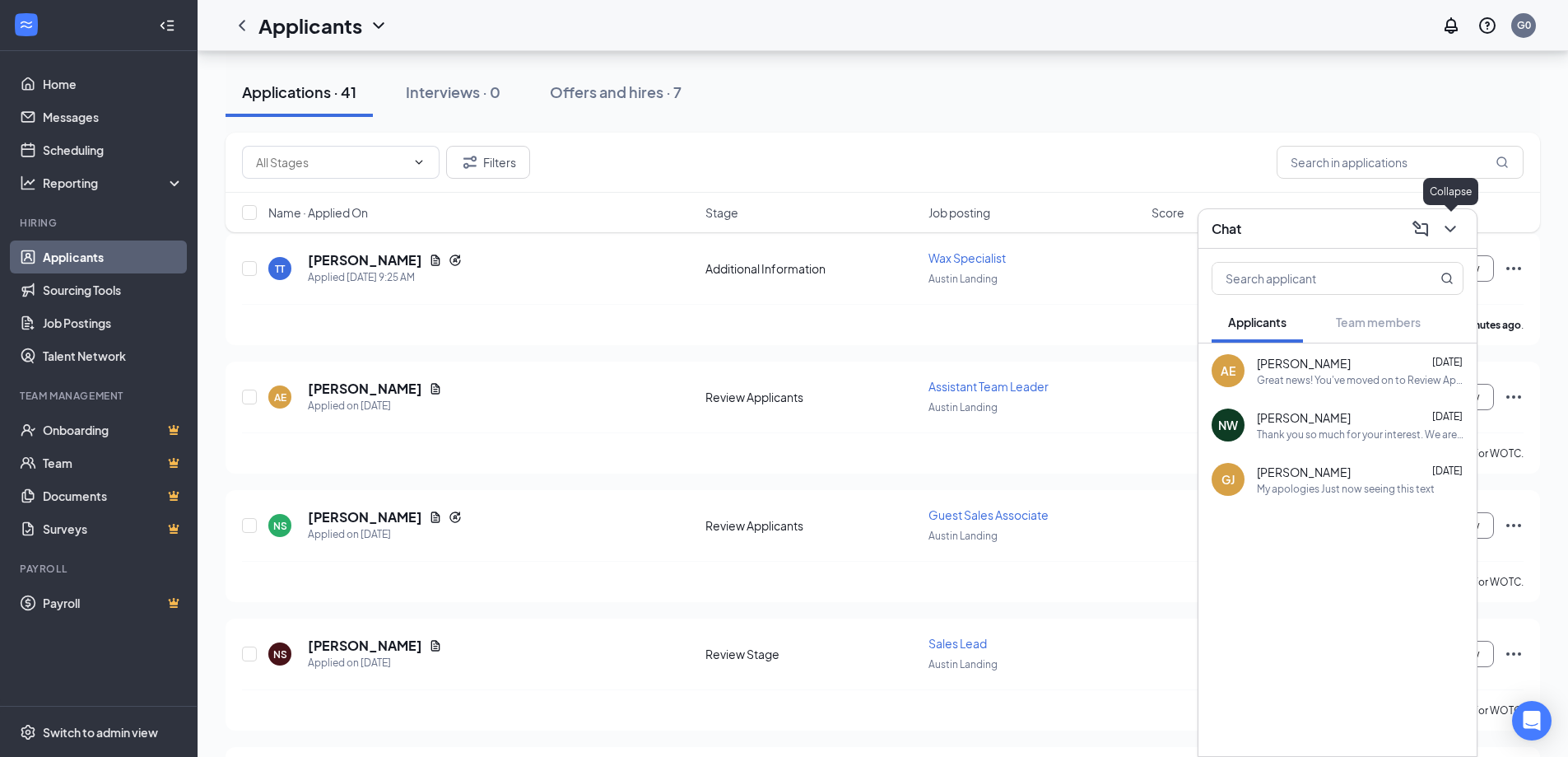
click at [1446, 231] on icon "ChevronDown" at bounding box center [1450, 229] width 20 height 20
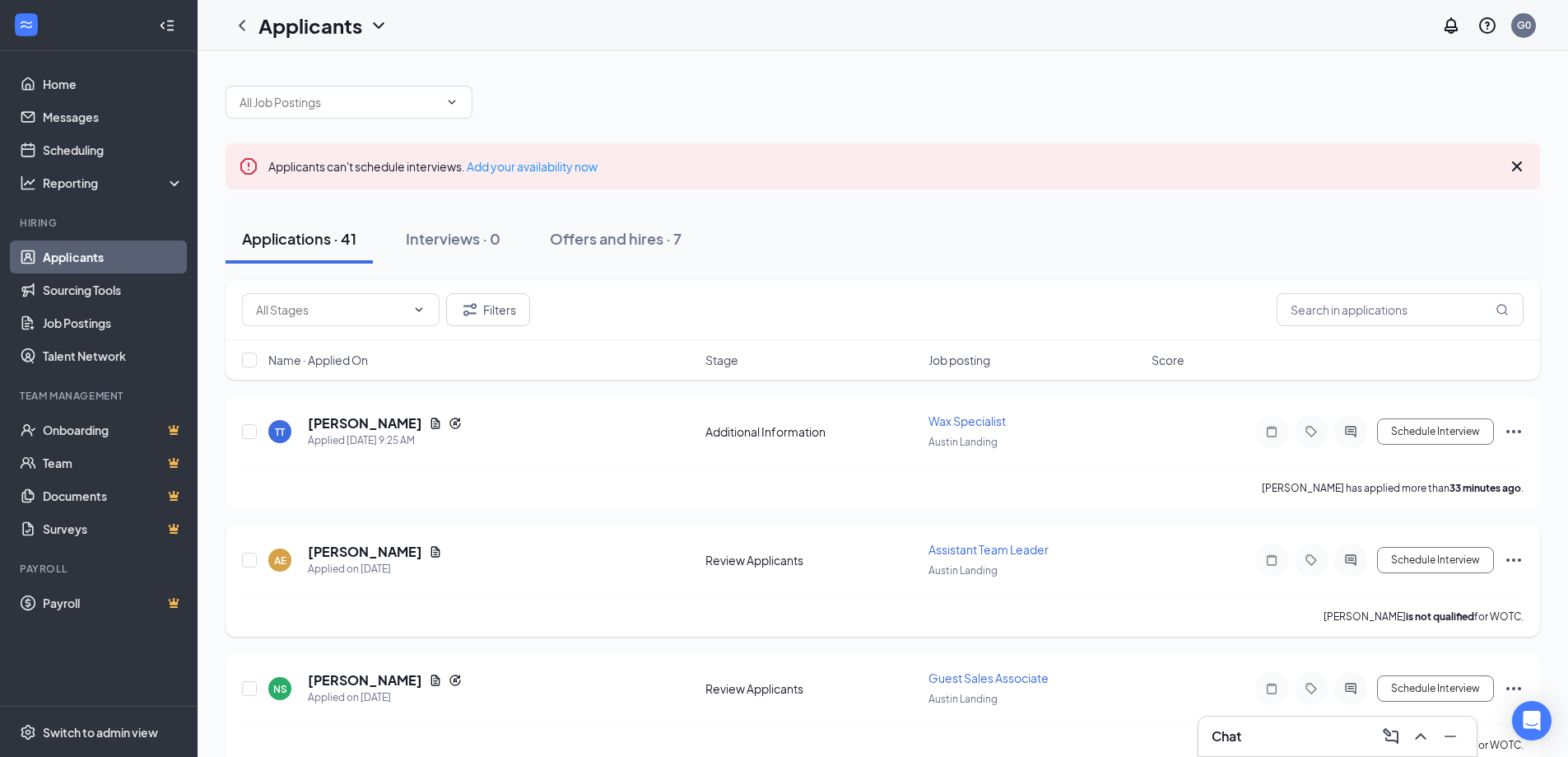
scroll to position [0, 0]
